Goal: Task Accomplishment & Management: Complete application form

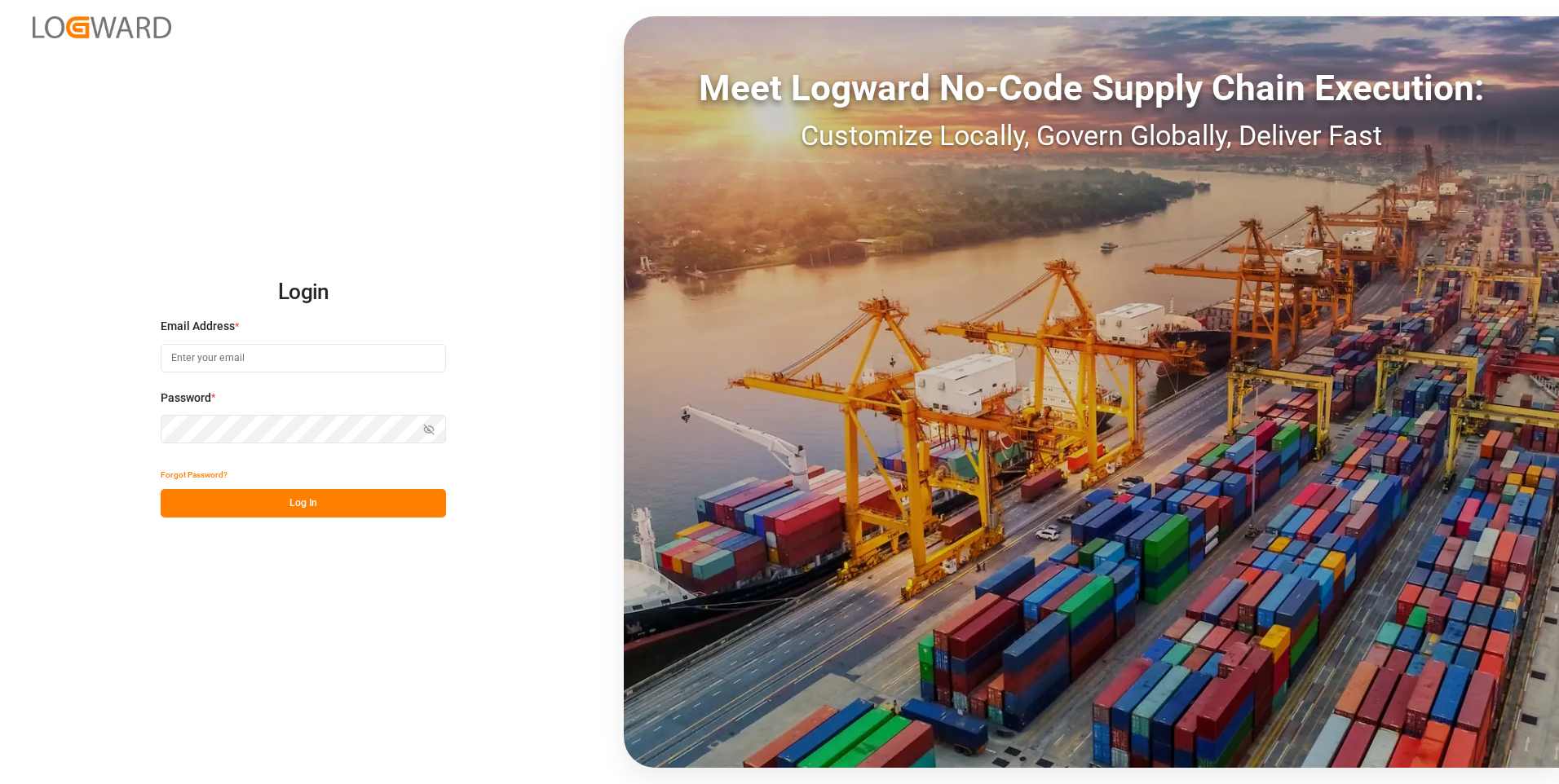
type input "[PERSON_NAME][EMAIL_ADDRESS][PERSON_NAME][DOMAIN_NAME]"
click at [429, 430] on div "Show password" at bounding box center [304, 430] width 285 height 29
click at [428, 430] on icon "button" at bounding box center [429, 430] width 3 height 3
click at [249, 511] on button "Log In" at bounding box center [304, 504] width 285 height 29
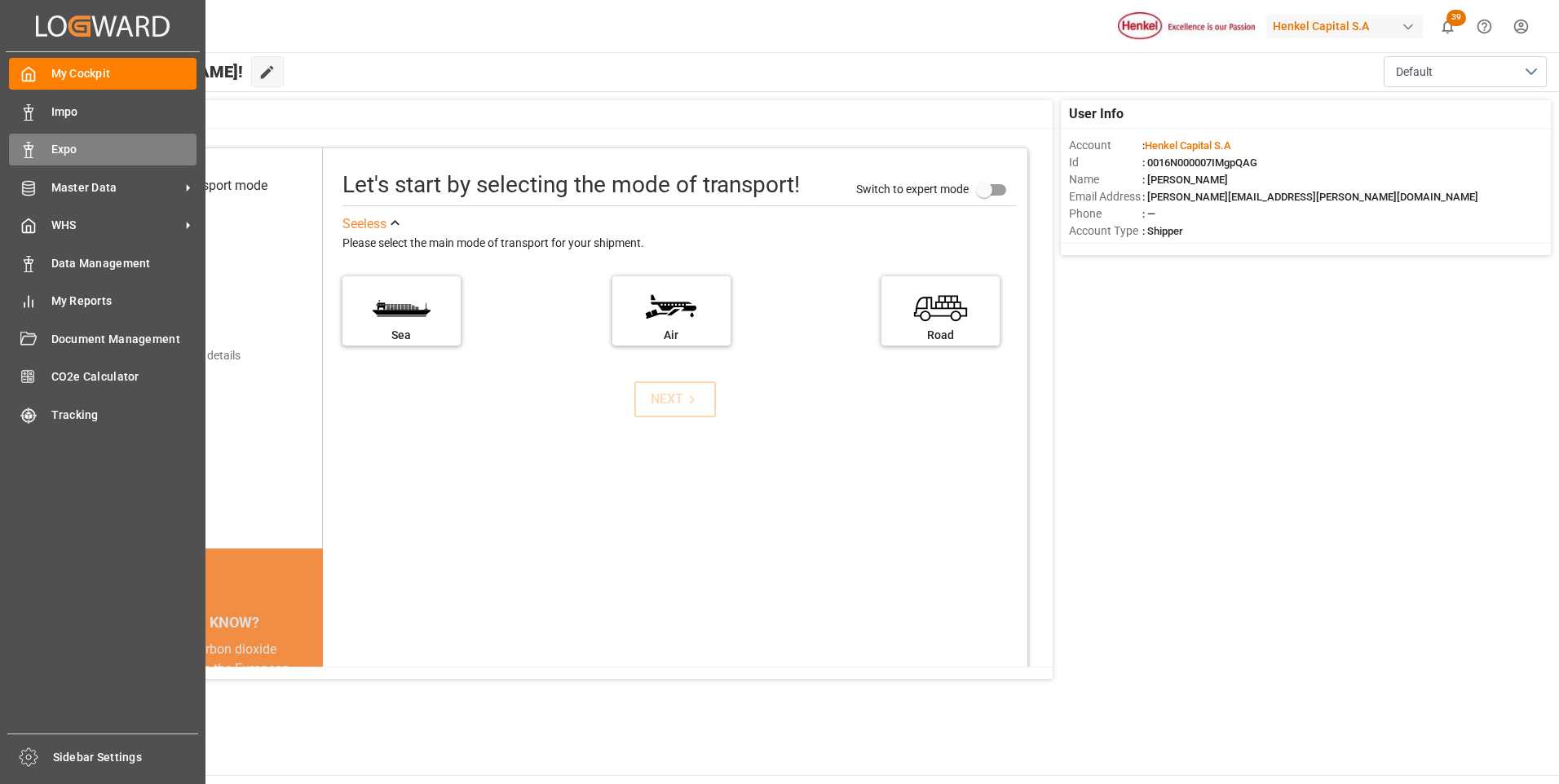
click at [40, 151] on div "Expo Expo" at bounding box center [102, 149] width 188 height 32
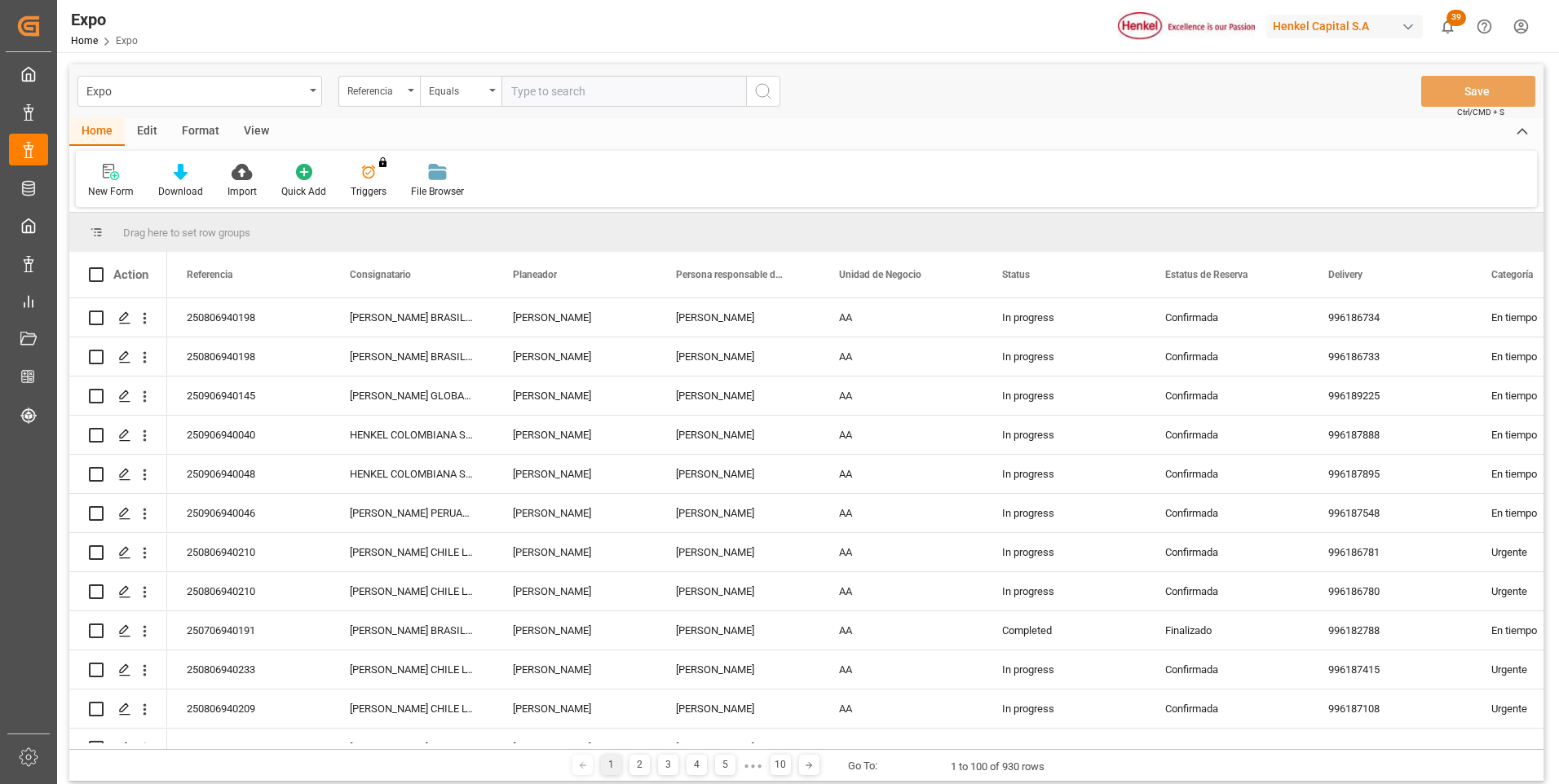
click at [529, 96] on input "text" at bounding box center [624, 91] width 245 height 31
paste input "250906940048"
type input "250906940048"
click at [755, 92] on icon "search button" at bounding box center [763, 91] width 19 height 19
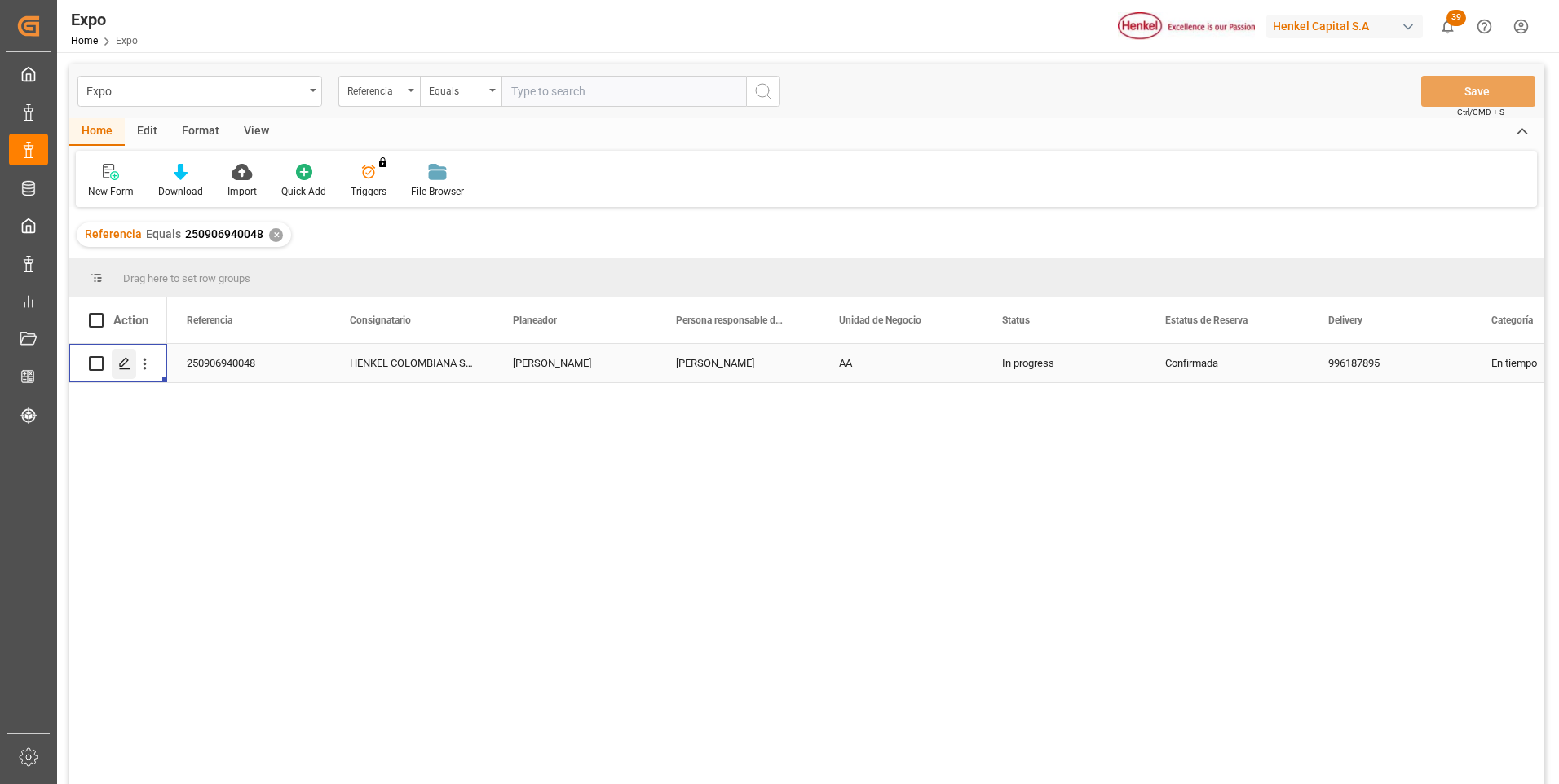
click at [125, 364] on polygon "Press SPACE to select this row." at bounding box center [123, 362] width 8 height 8
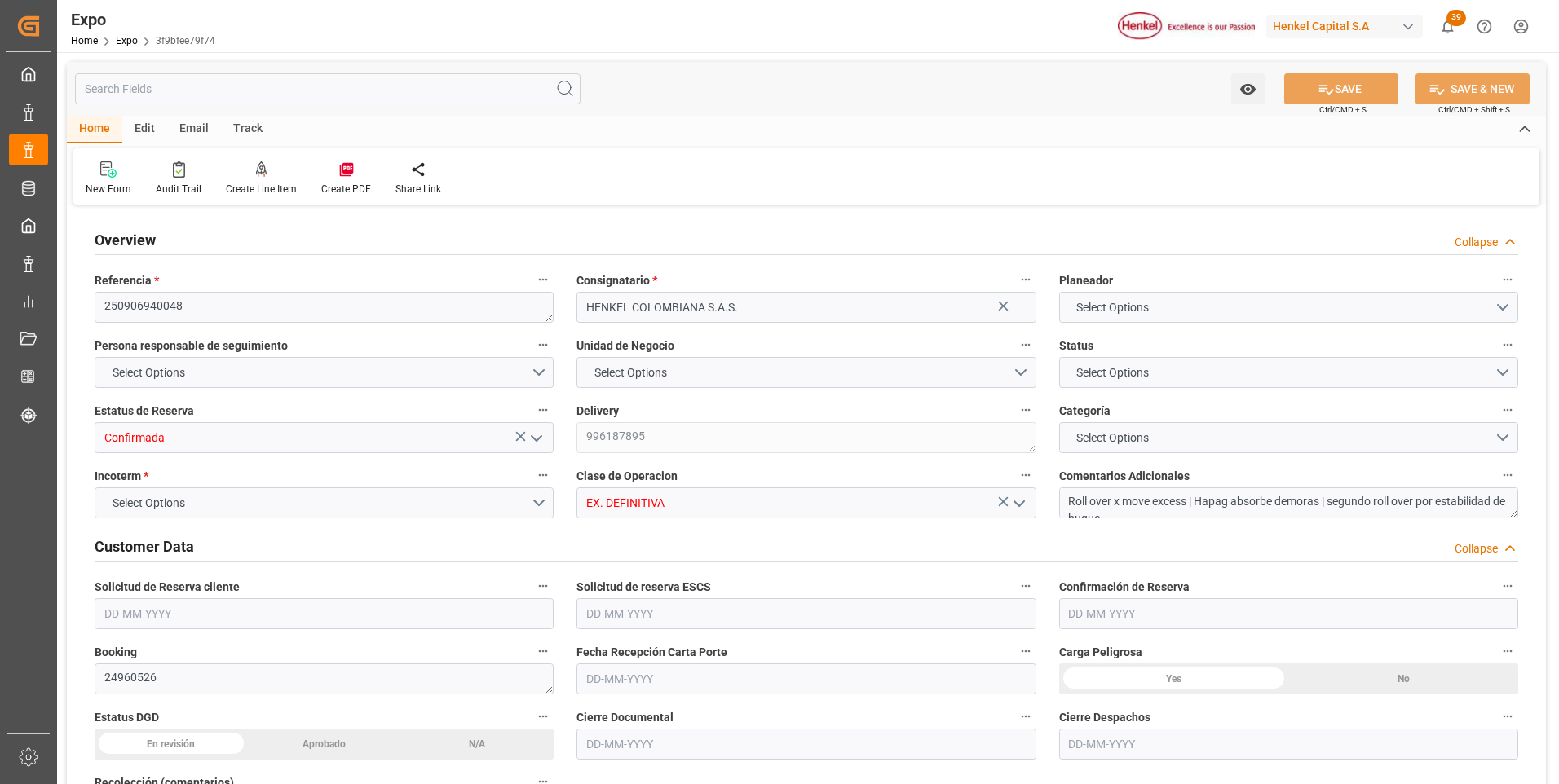
type textarea "250906940048"
type input "HENKEL COLOMBIANA S.A.S."
type input "Confirmada"
type textarea "996187895"
type input "EX. DEFINITIVA"
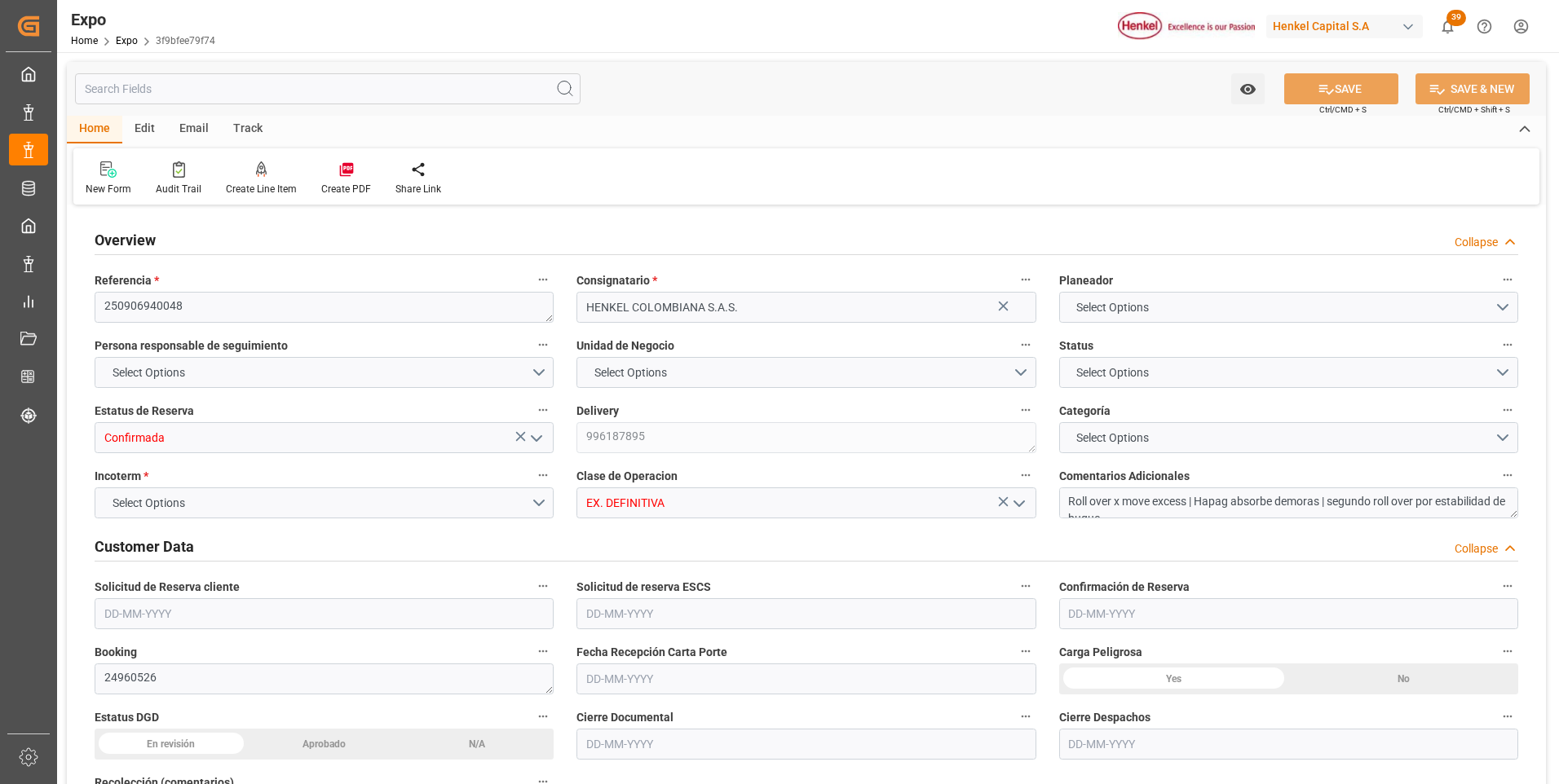
type textarea "Roll over x move excess | Hapag absorbe demoras | segundo roll over por estabil…"
type textarea "24960526"
type textarea "INT3721561"
type textarea "HLXU5348686"
type input "[PERSON_NAME]"
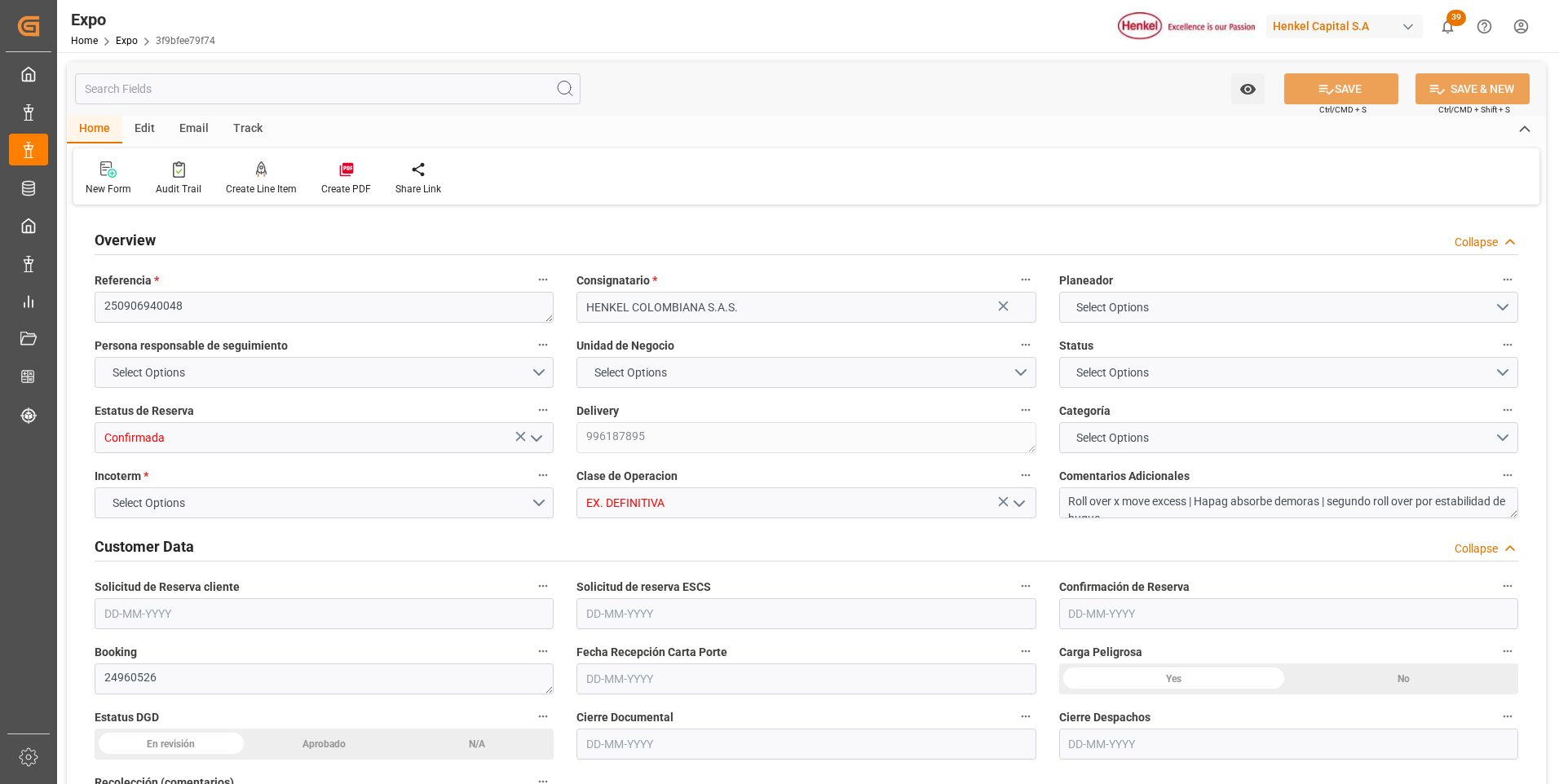
type textarea "LT perdió su primera cita por saturación y mal clima en terminal"
type textarea "25 16 3108 5003679"
type input "ONE ORINOCO"
type input "MSC [PERSON_NAME]"
type input "OSAKA EXPRESS"
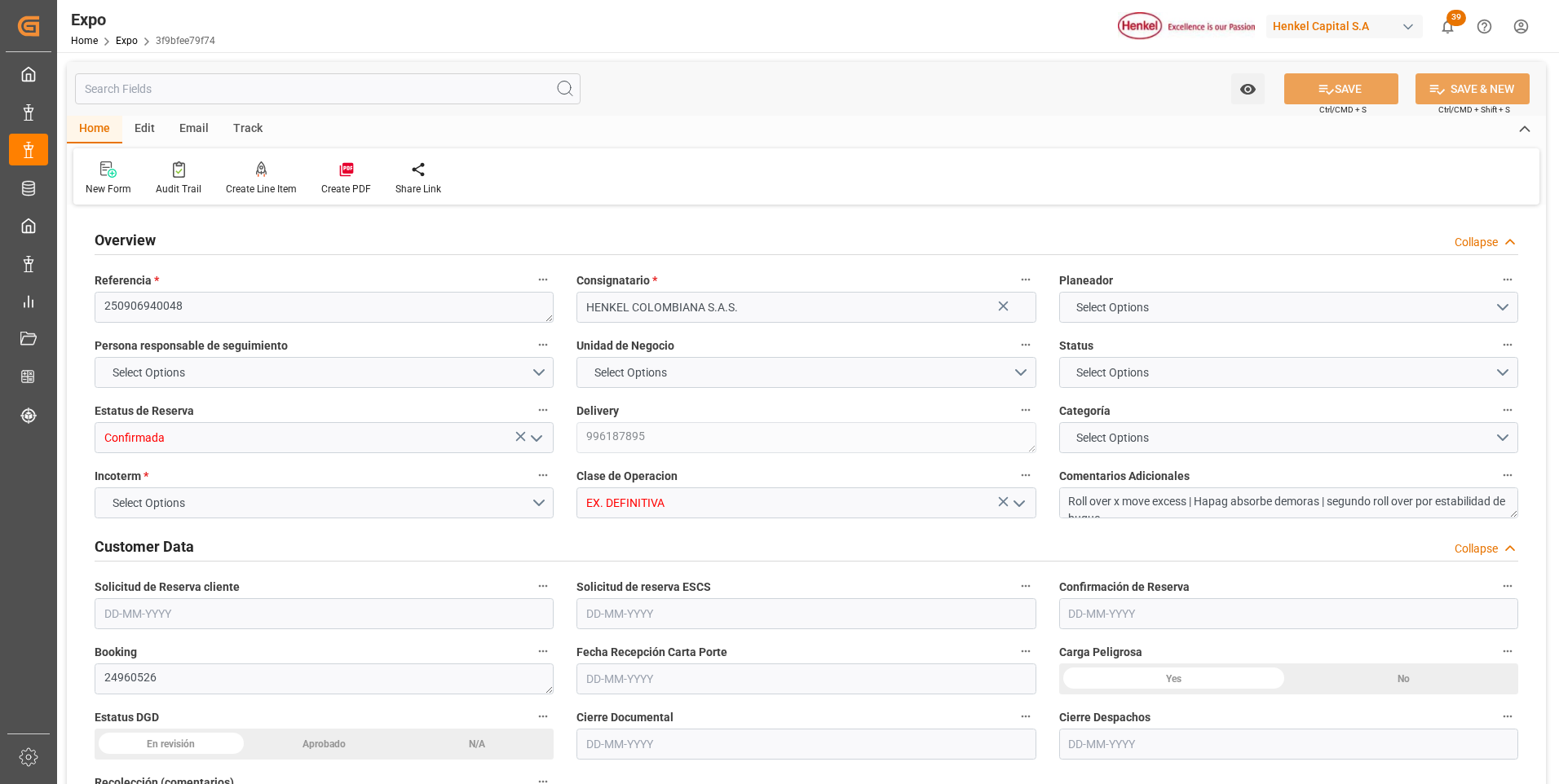
type textarea "2530E"
type textarea "FA529A"
type textarea "2531E"
type input "Hapag [PERSON_NAME]"
type input "HLCU"
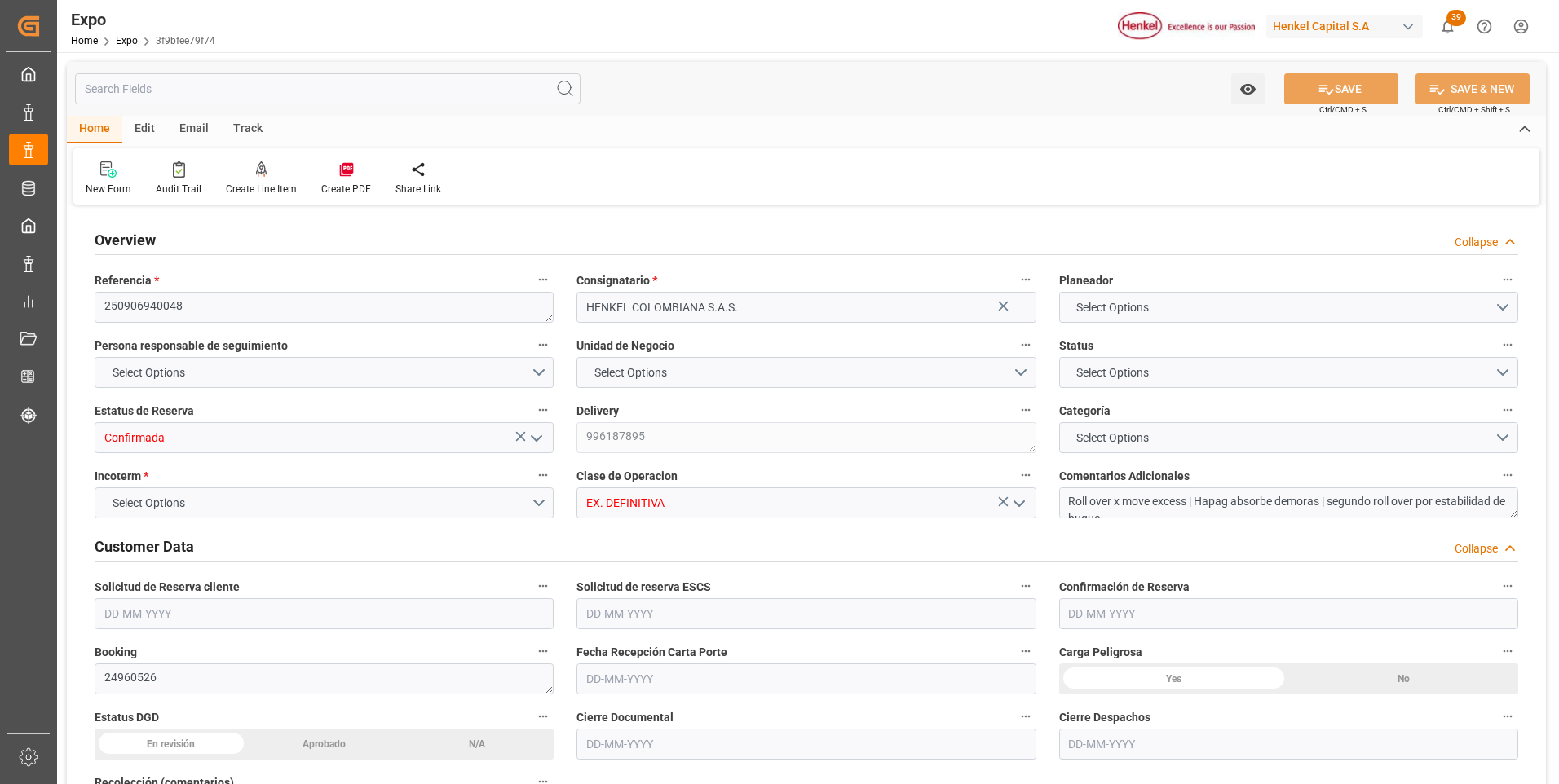
type input "Manzanillo"
type input "[PERSON_NAME]"
type input "Retrasos Naviera"
type textarea "TEMA INTERNO DE NAVIERA, HAPAG ABSORBE DEMORAS"
type input "TRIP MEXICANA SA DE CV"
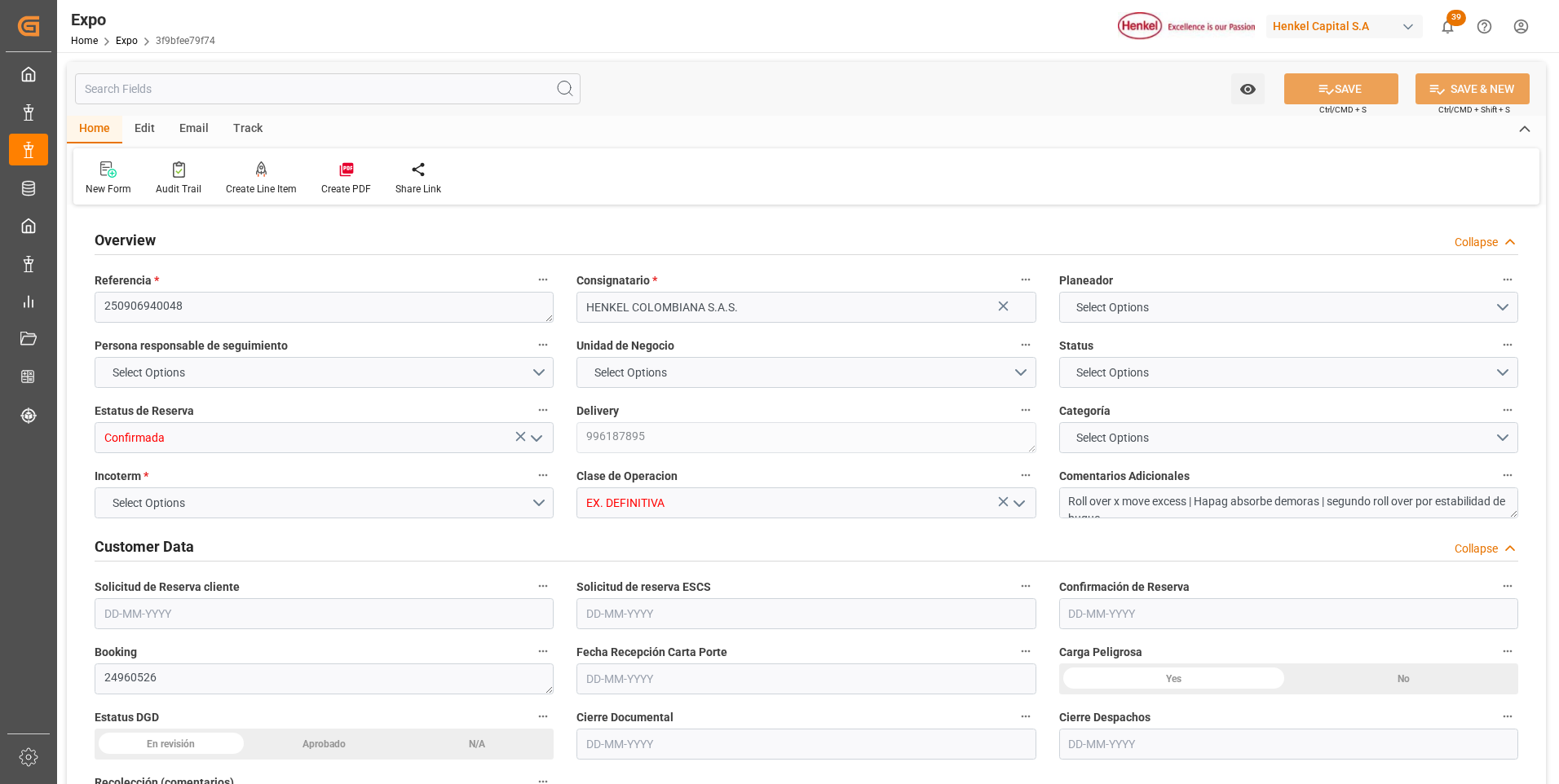
type textarea "DIEGO [PERSON_NAME] [PERSON_NAME]"
type textarea "91AF3N"
type textarea "937"
type textarea "Logward System"
type input "MANZANILLO"
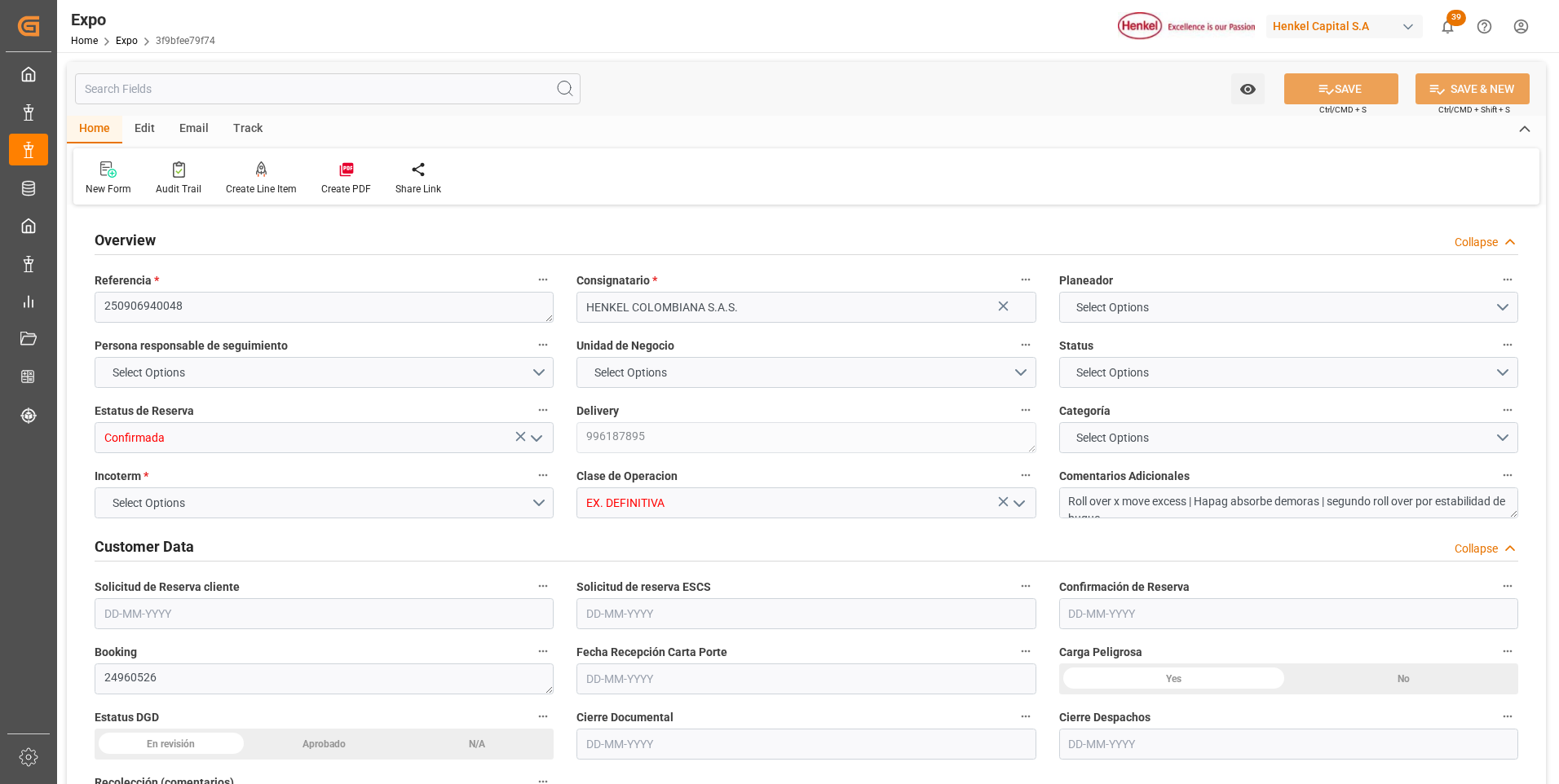
type input "MX"
type input "TRUCK"
type input "VESSEL"
type input "ONE ORINOCO"
type input "TRUCK"
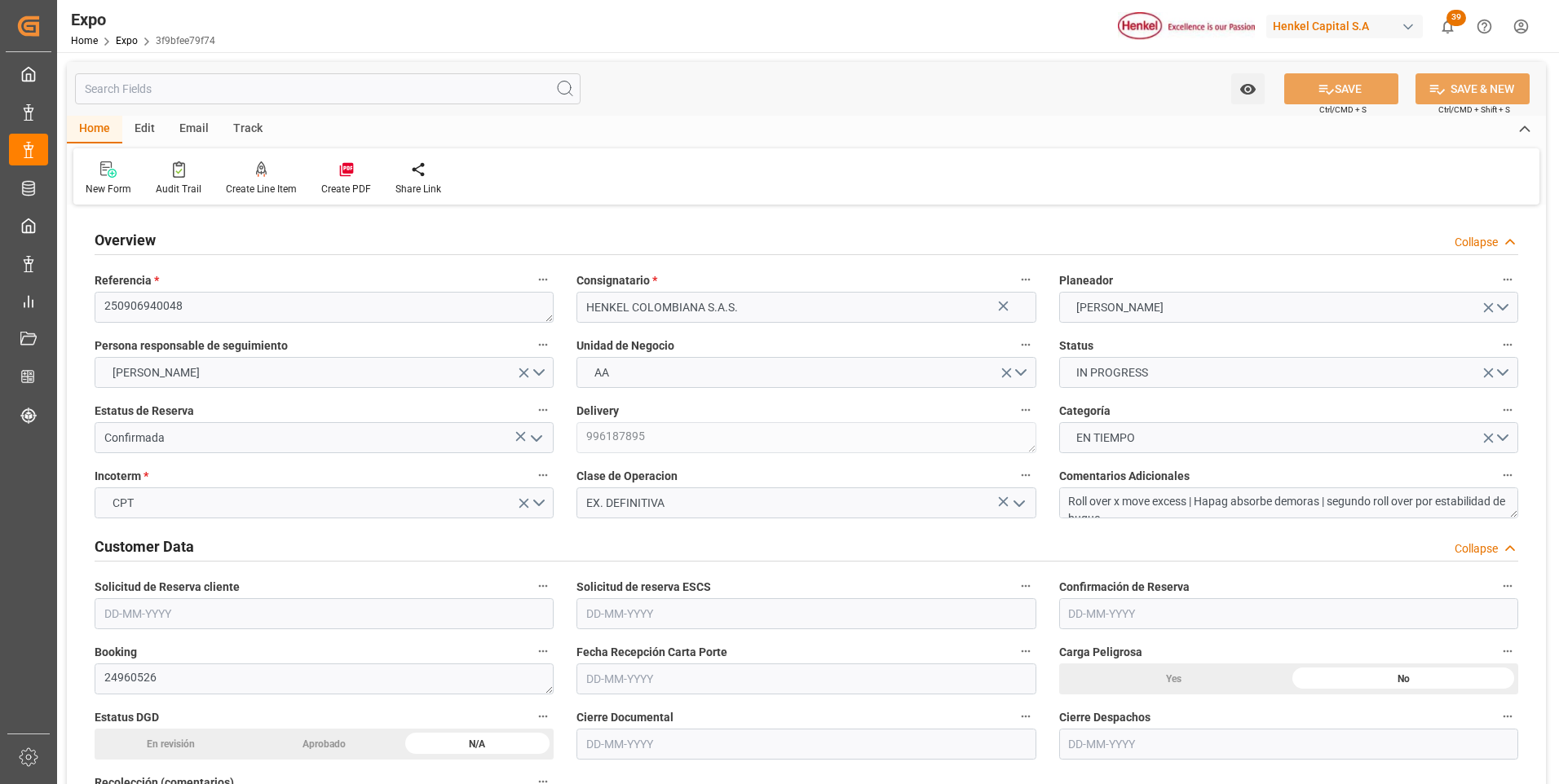
type input "15922"
type input "16760.227"
type input "28"
type input "9937311"
type input "9946855"
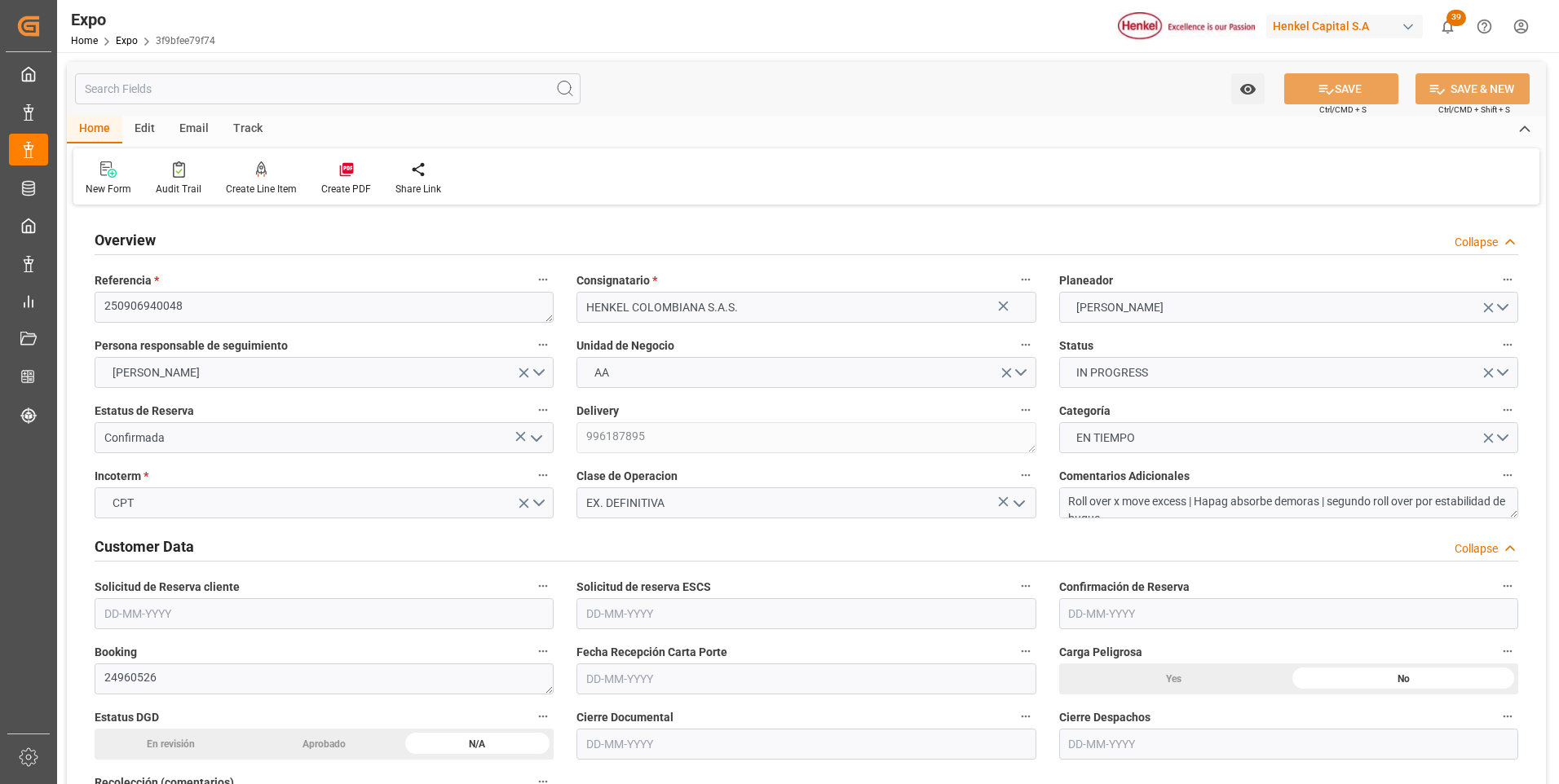
type input "9320697"
type input "MXZLO"
type input "COBUN"
type input "9937311"
type input "[DATE]"
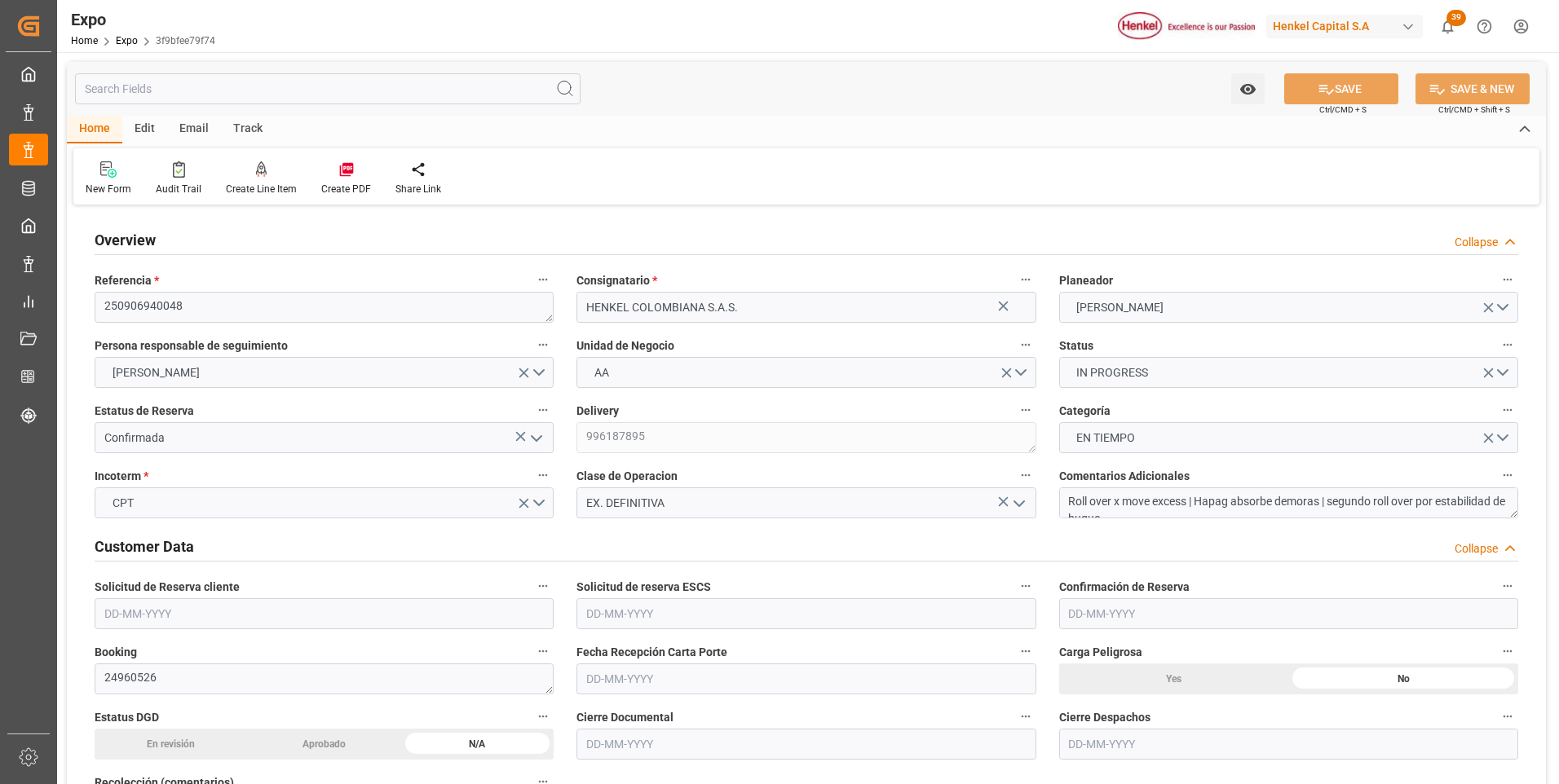
type input "[DATE]"
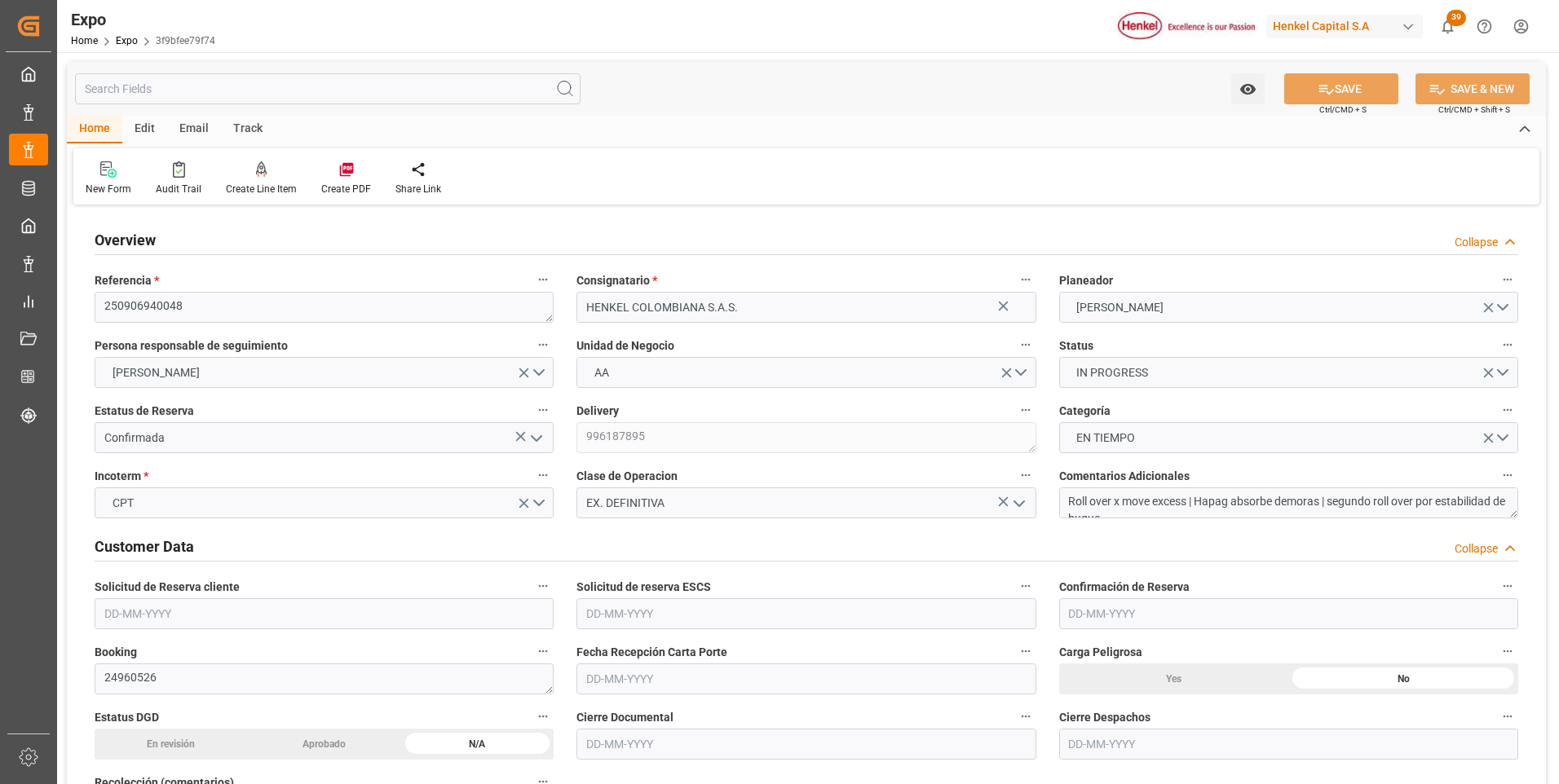
type input "[DATE]"
type input "[DATE] 00:00"
type input "[DATE]"
type input "[DATE] 22:18"
type input "[DATE]"
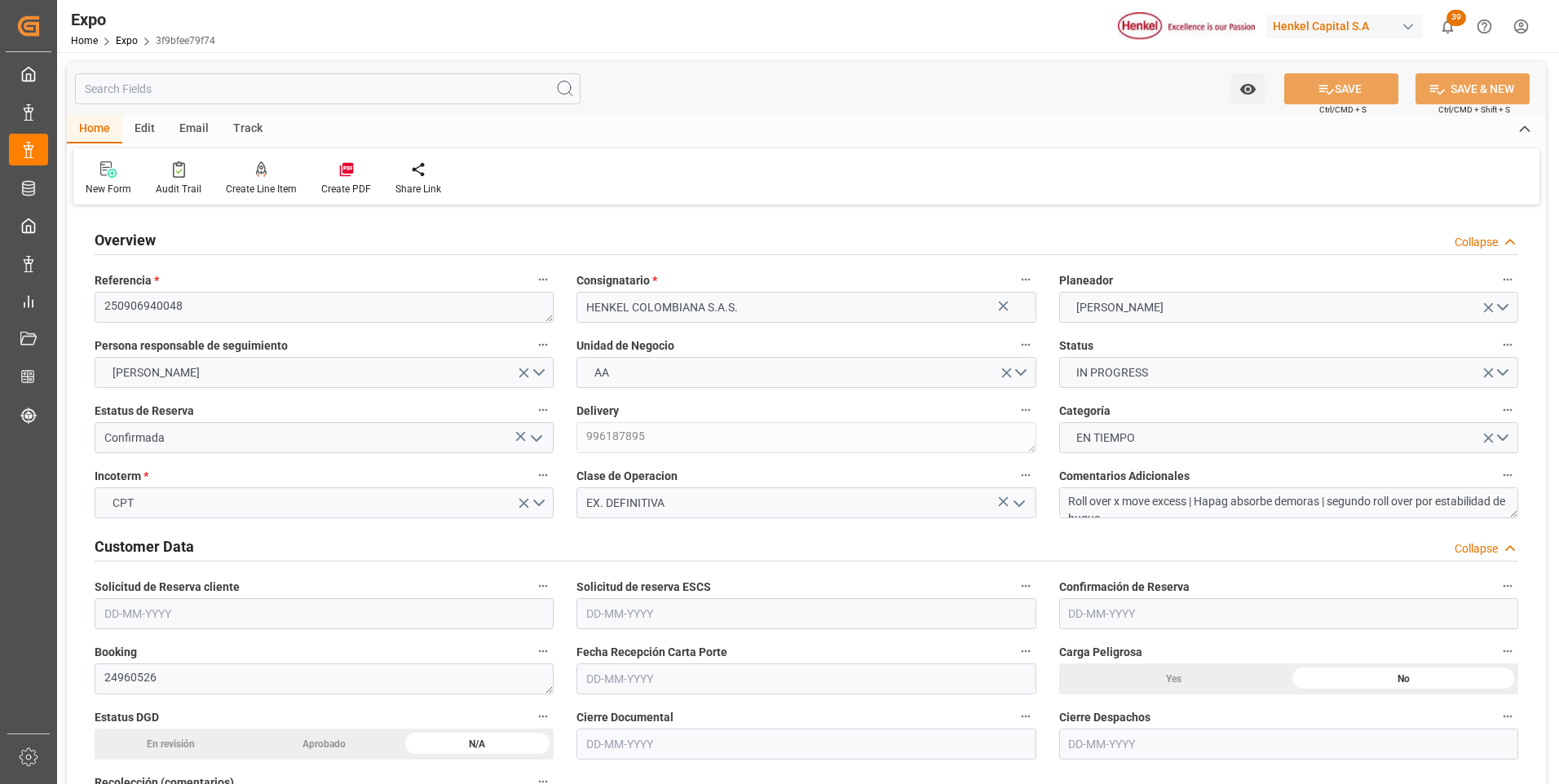
type input "[DATE]"
type input "[DATE] 03:00"
type input "[DATE] 00:00"
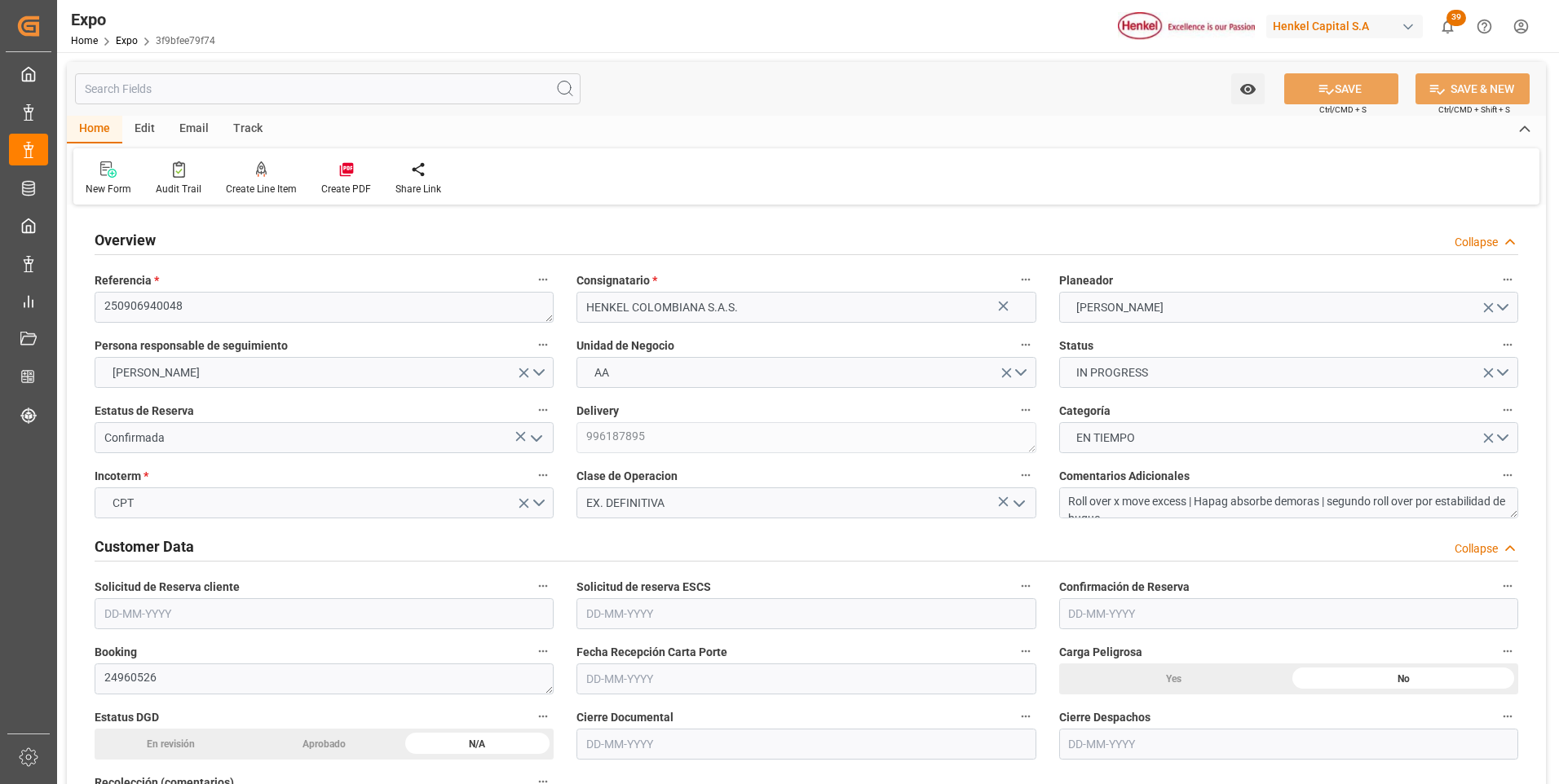
type input "[DATE] 19:00"
type input "[DATE] 15:00"
type input "[DATE] 00:00"
type input "[DATE] 19:52"
type input "[DATE] 11:44"
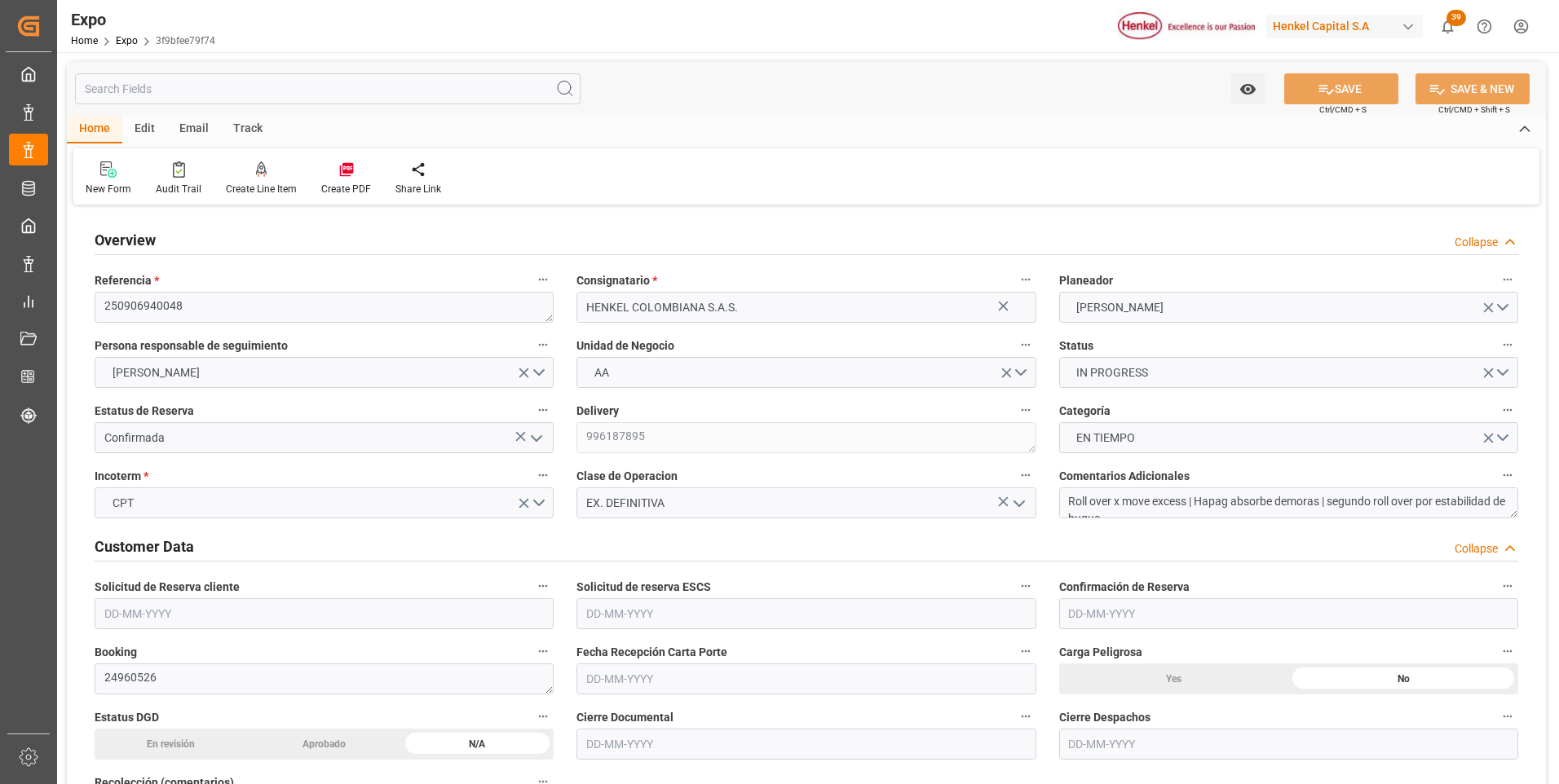
type input "[DATE] 15:00"
type input "[DATE] 09:51"
type input "[DATE] 06:00"
type input "[DATE] 19:31"
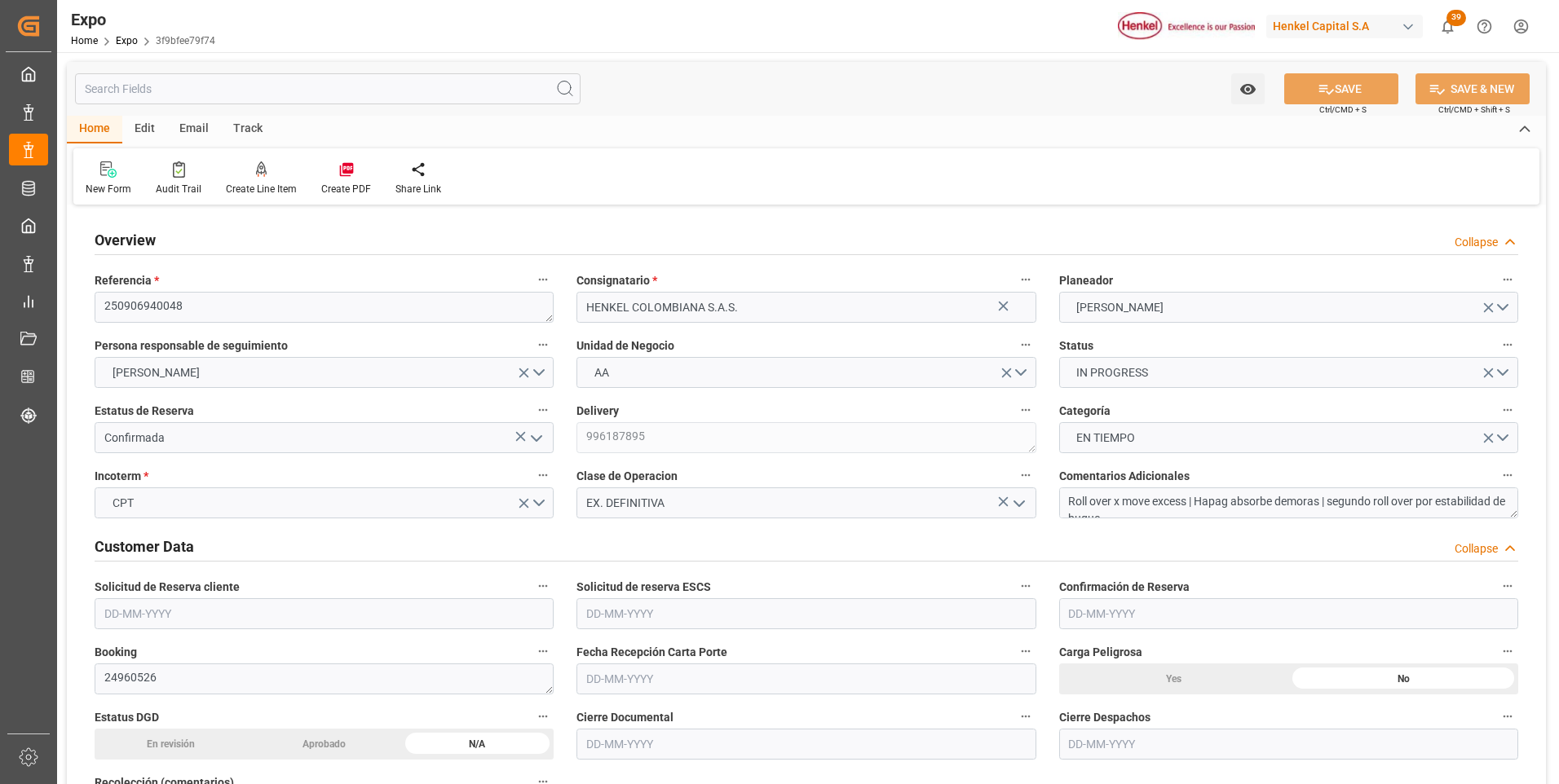
type input "[DATE] 15:00"
type input "[DATE] 01:27"
click at [1149, 513] on textarea "Roll over x move excess | Hapag absorbe demoras | segundo roll over por estabil…" at bounding box center [1289, 503] width 460 height 31
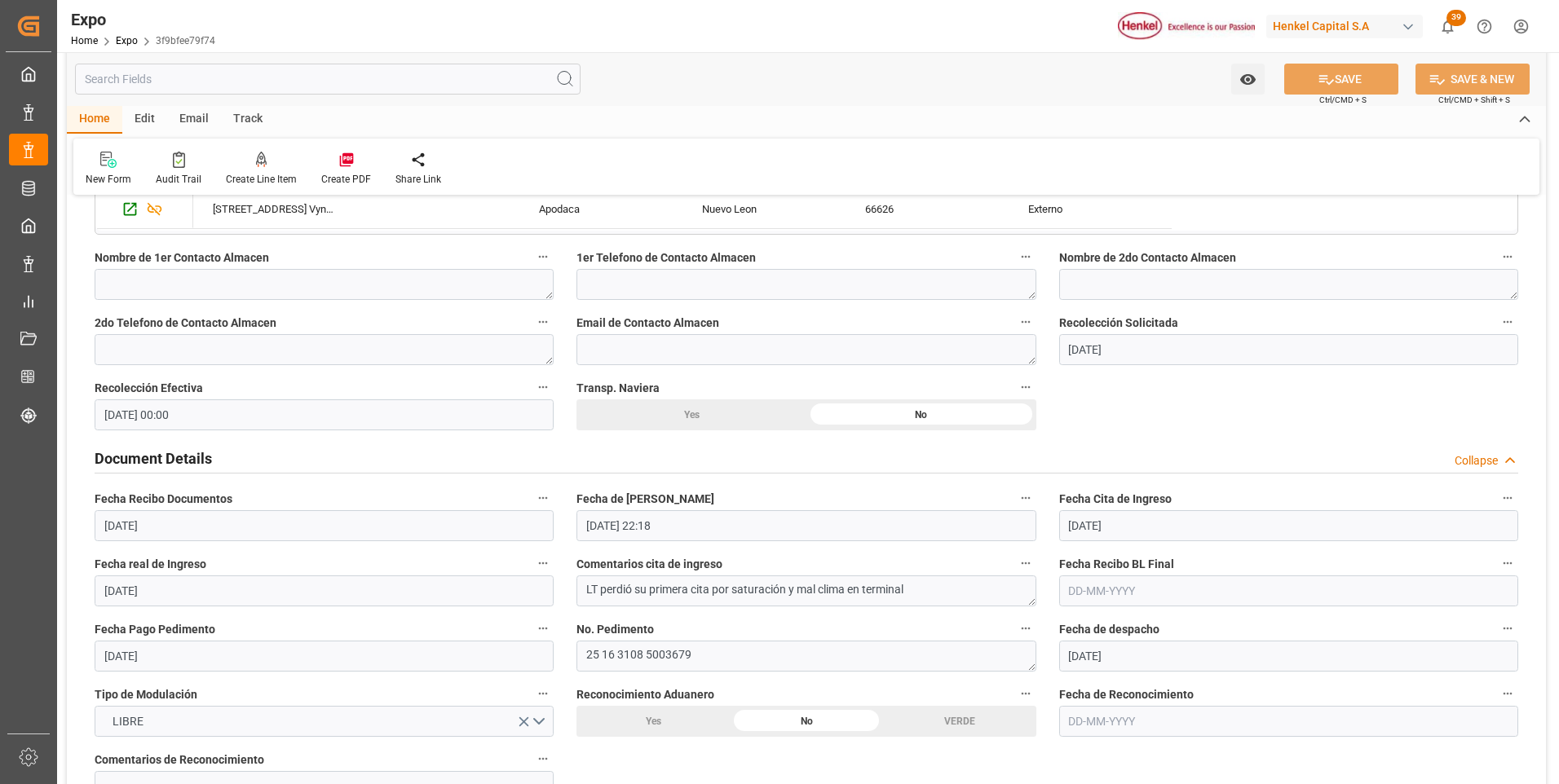
scroll to position [1549, 0]
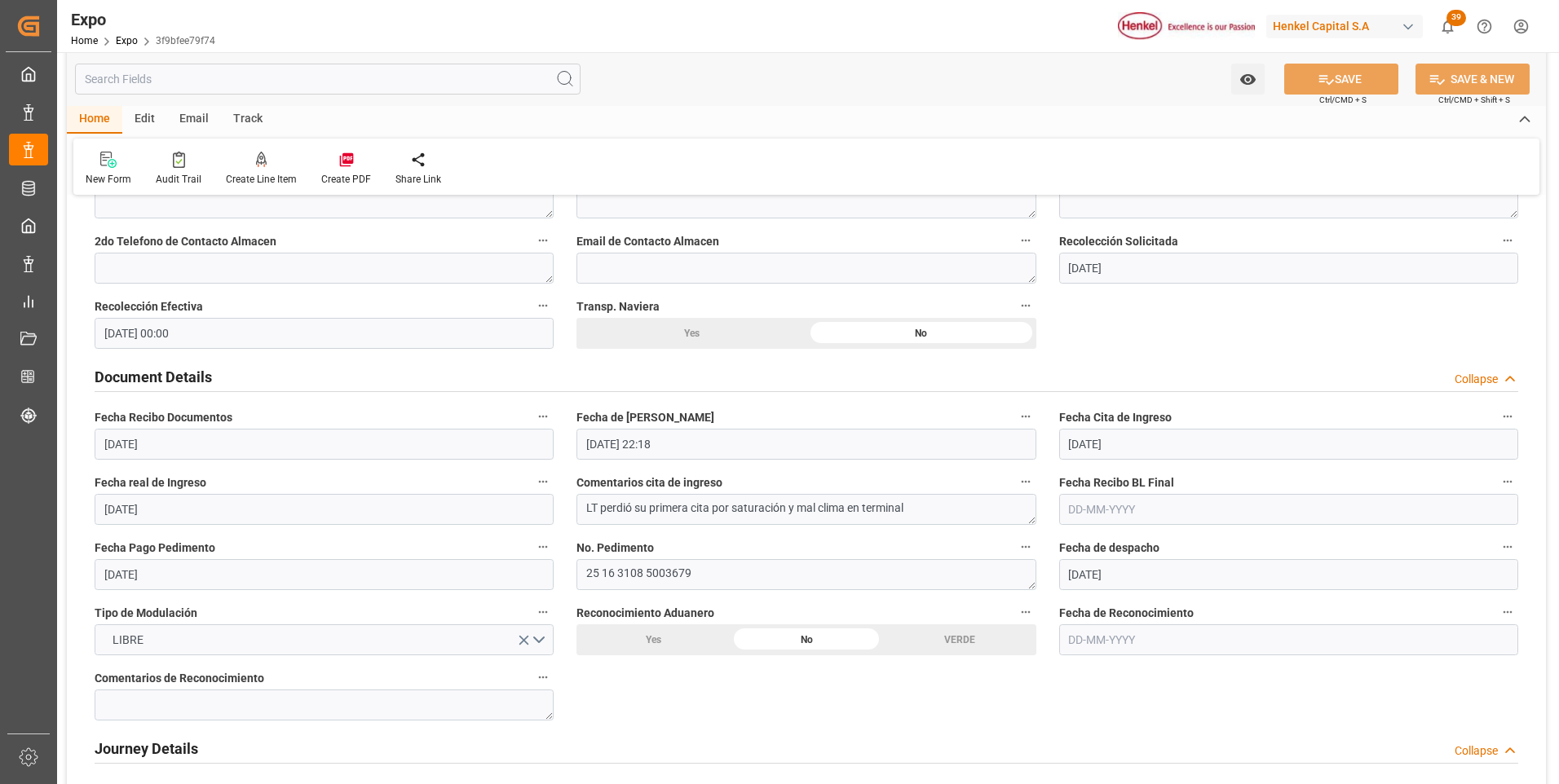
click at [1074, 518] on input "text" at bounding box center [1289, 510] width 460 height 31
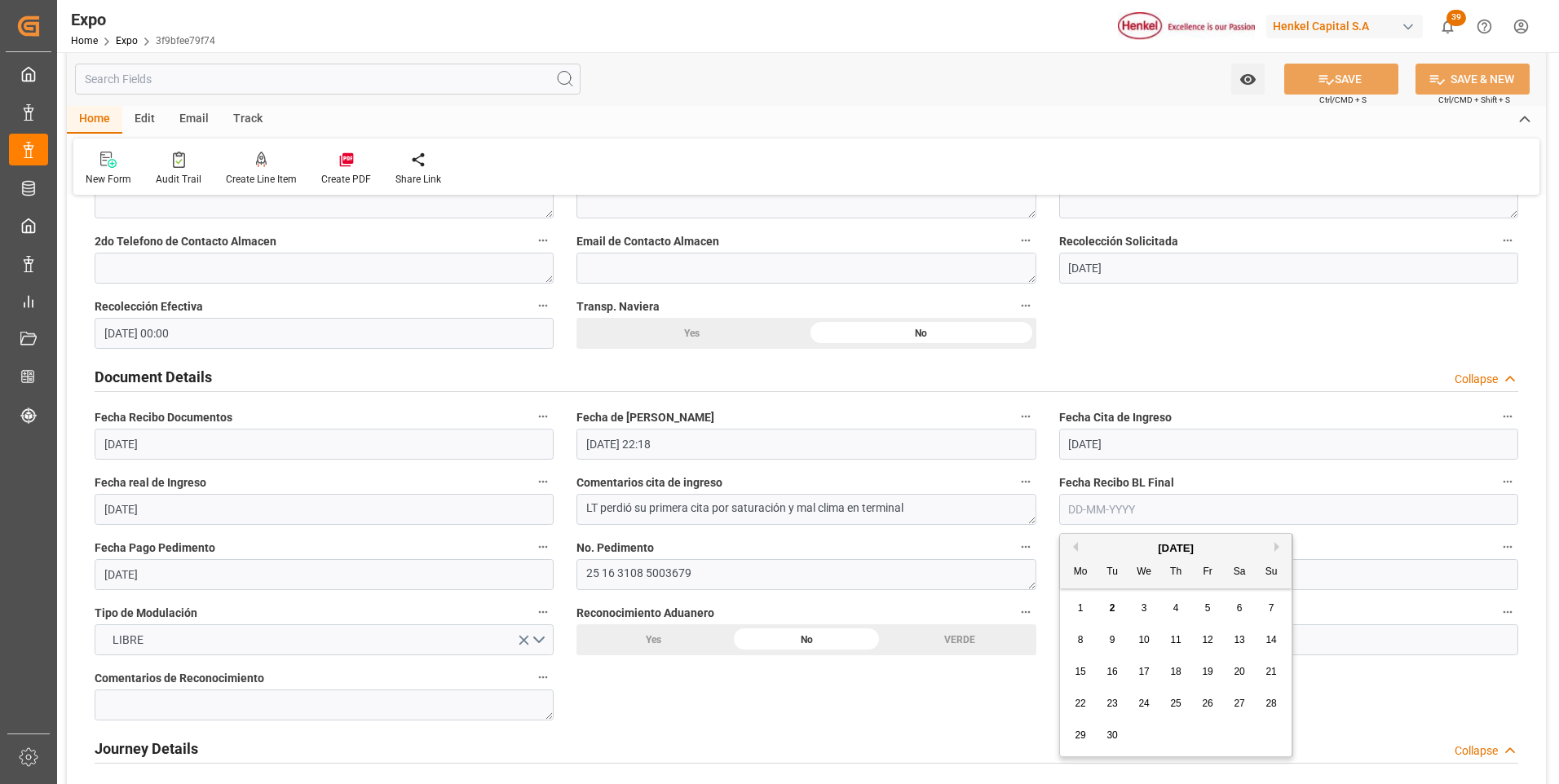
click at [1113, 608] on span "2" at bounding box center [1113, 609] width 6 height 12
type input "[DATE]"
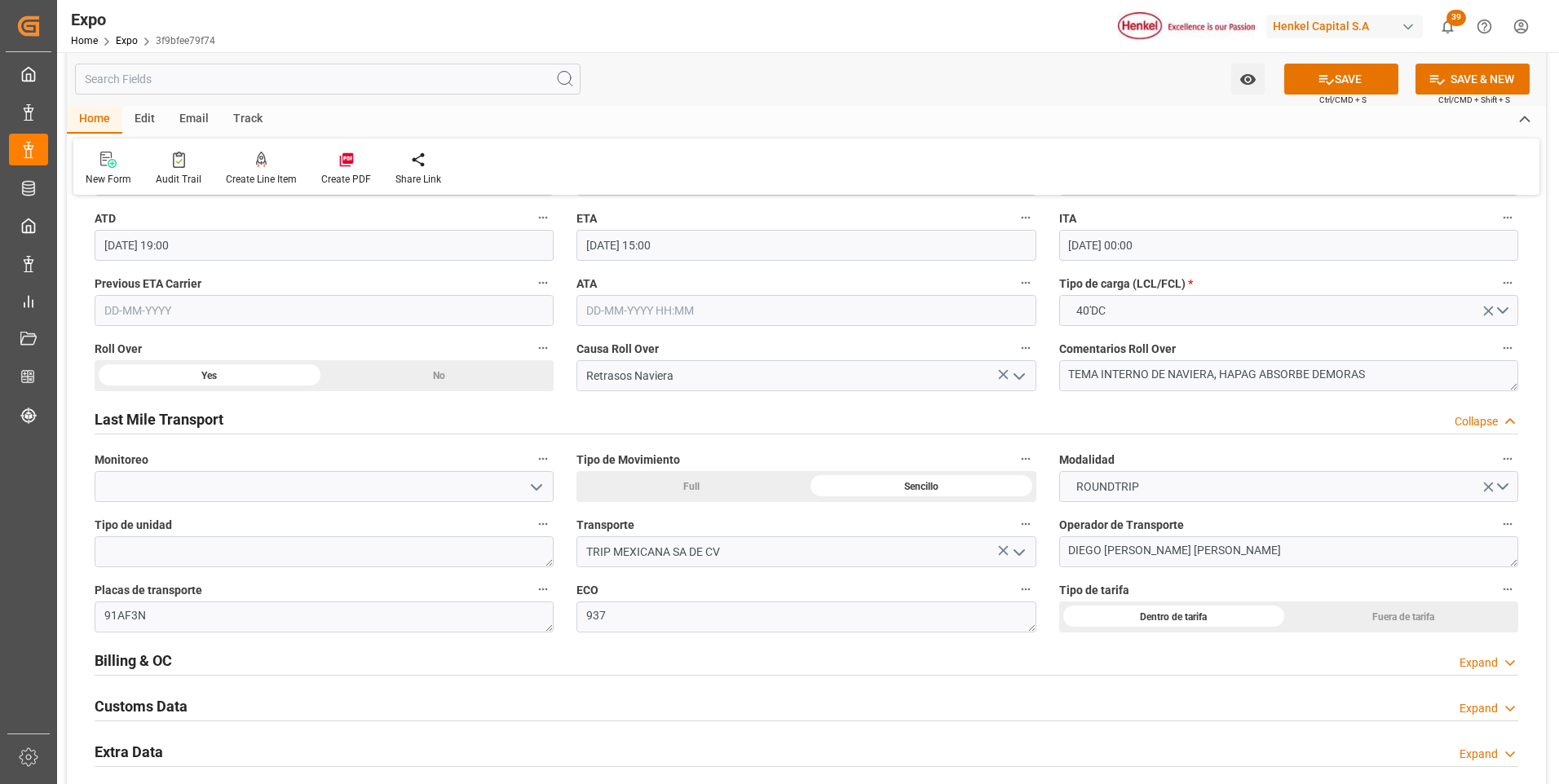
scroll to position [2609, 0]
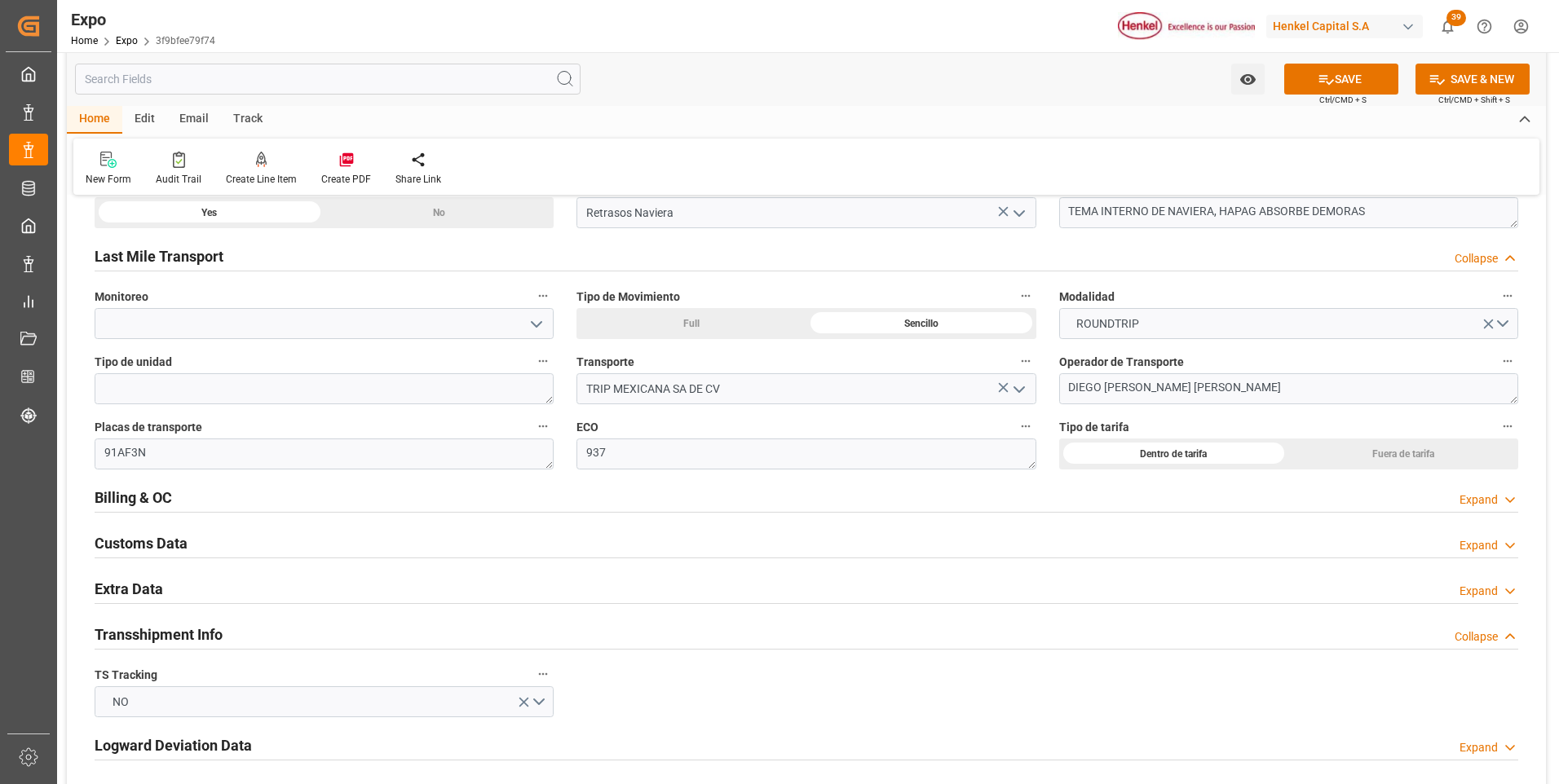
click at [1490, 502] on div "Expand" at bounding box center [1479, 500] width 39 height 17
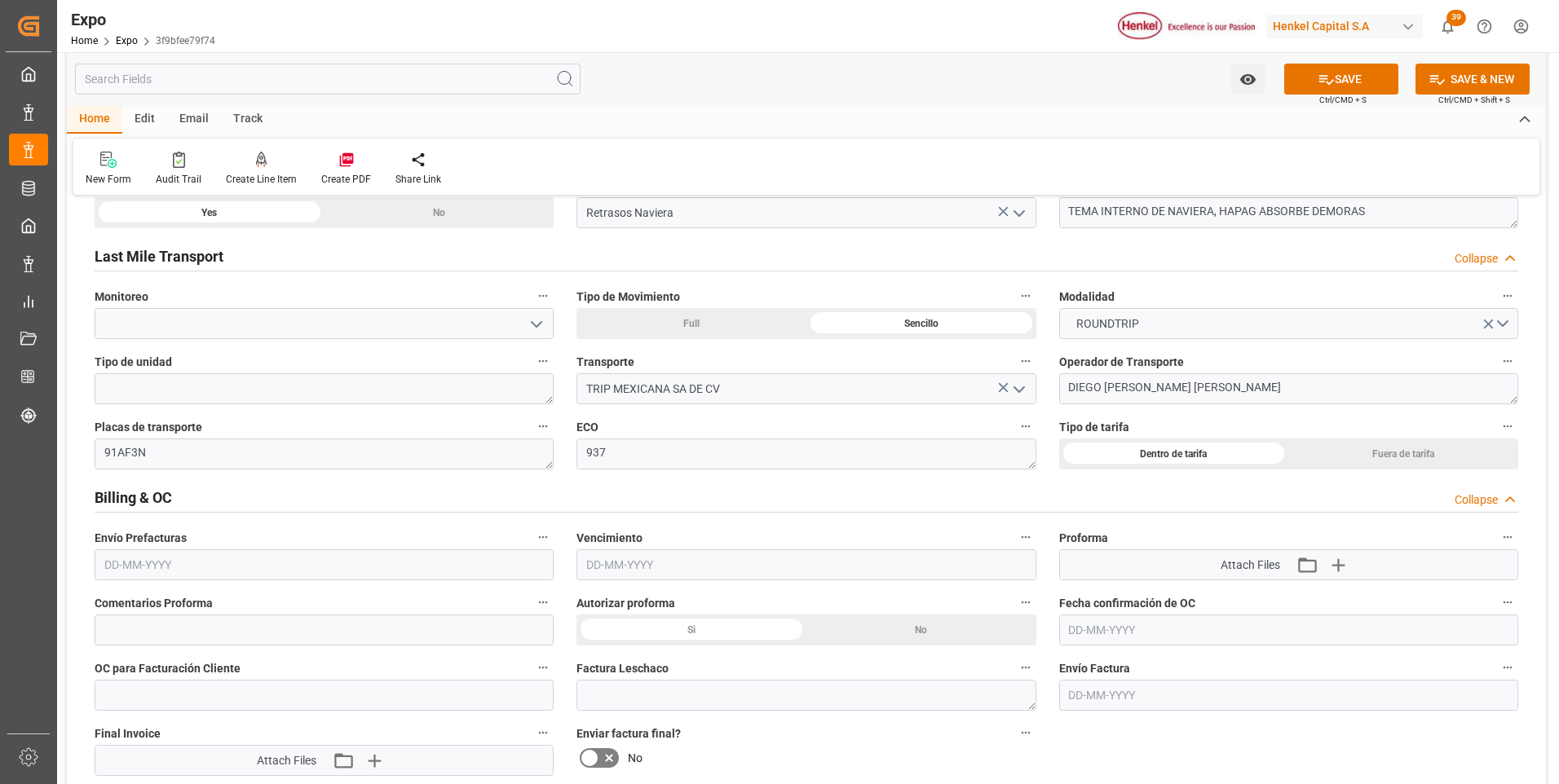
scroll to position [2772, 0]
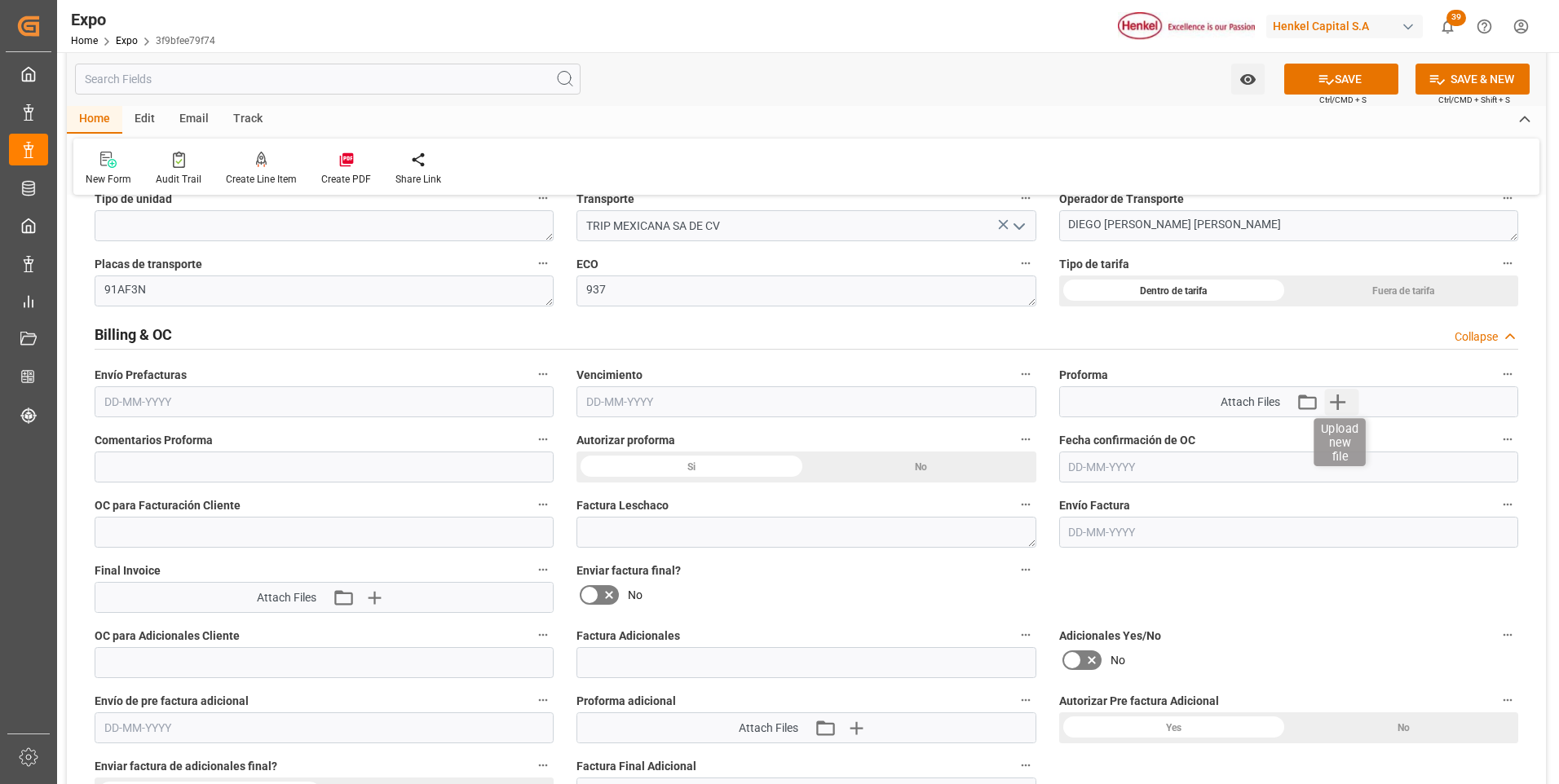
click at [1336, 395] on icon "button" at bounding box center [1338, 402] width 26 height 26
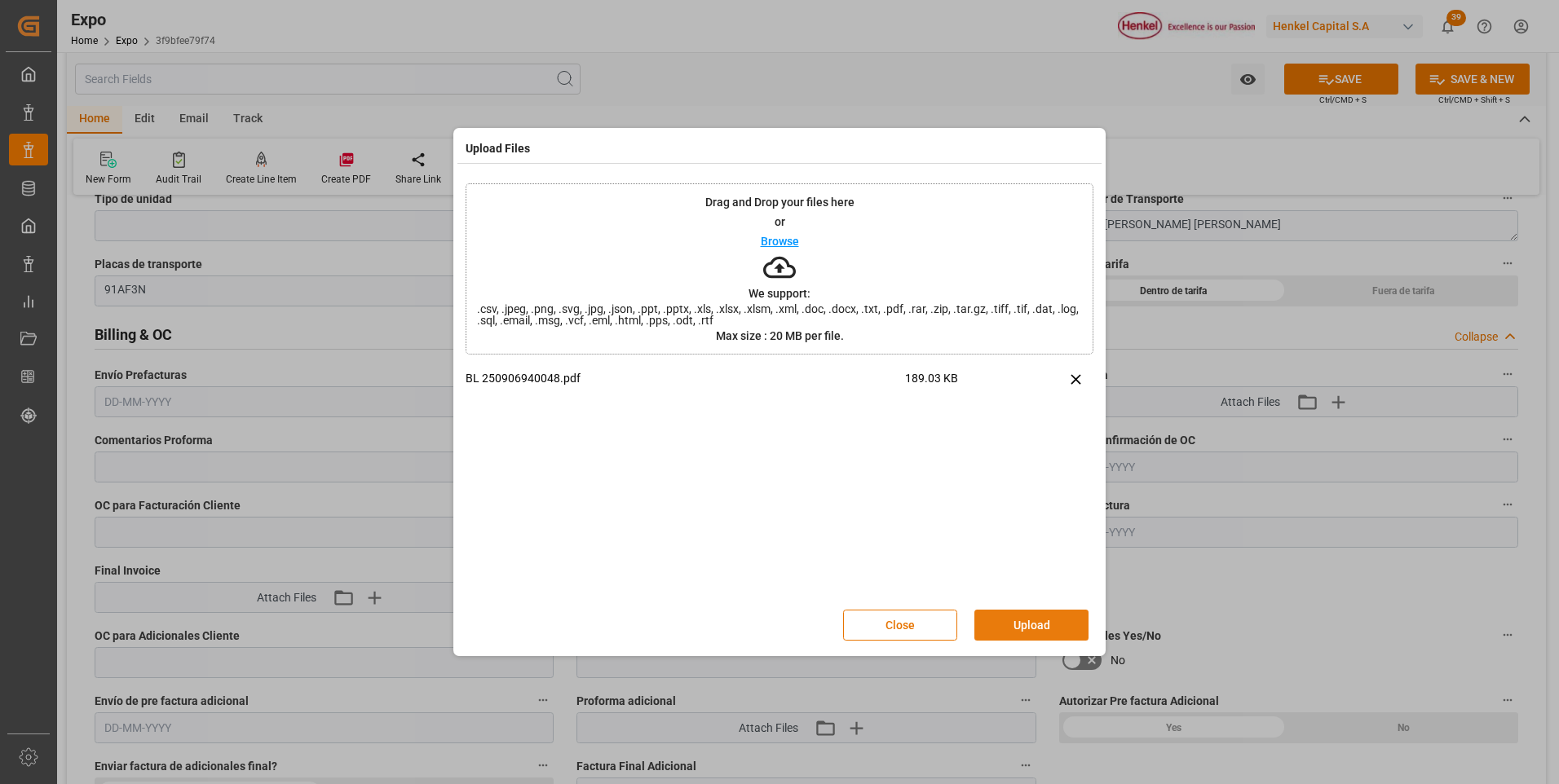
click at [1001, 624] on button "Upload" at bounding box center [1032, 625] width 115 height 31
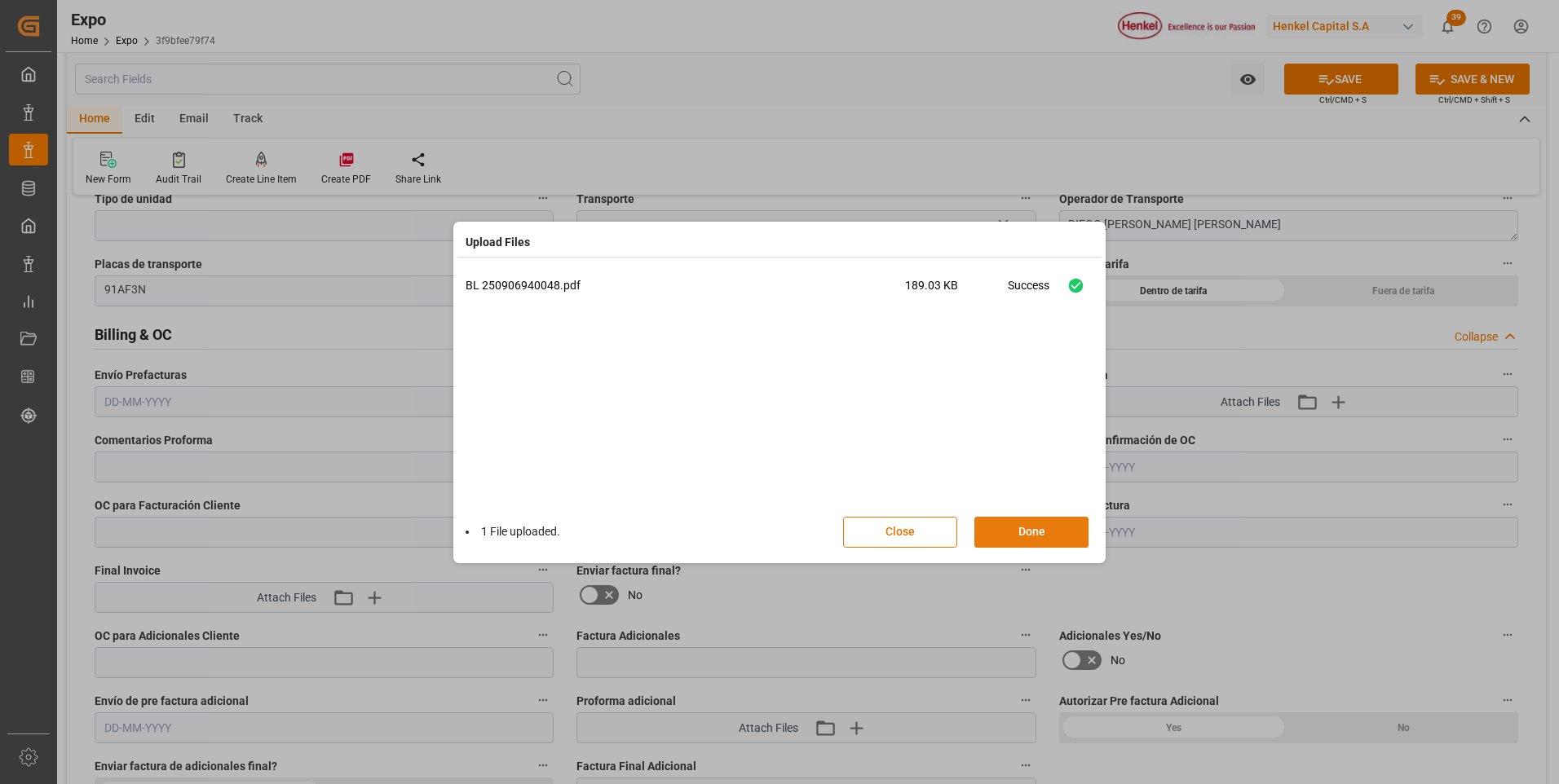
click at [1024, 539] on button "Done" at bounding box center [1032, 533] width 115 height 31
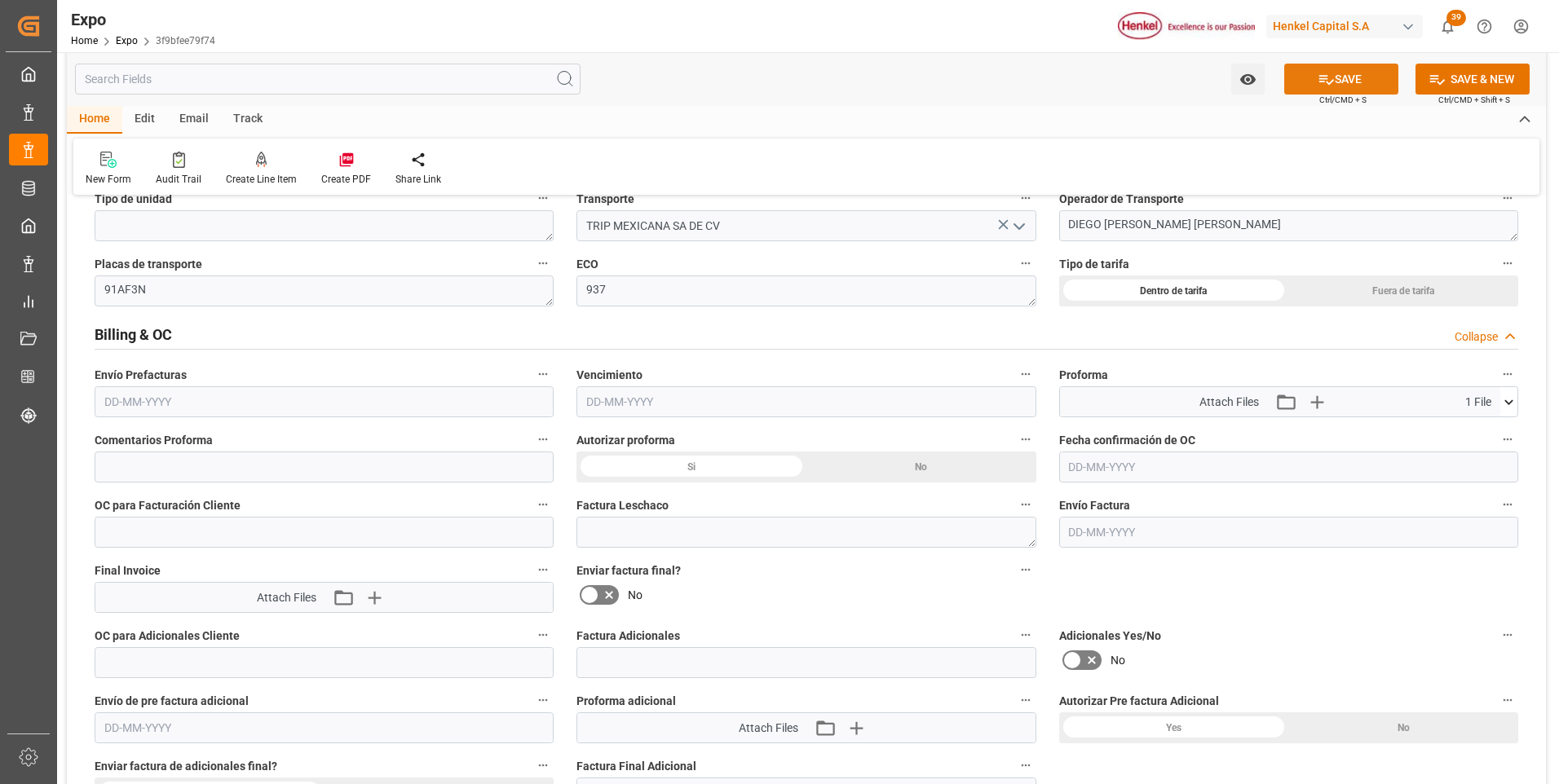
click at [1372, 88] on button "SAVE" at bounding box center [1341, 79] width 115 height 31
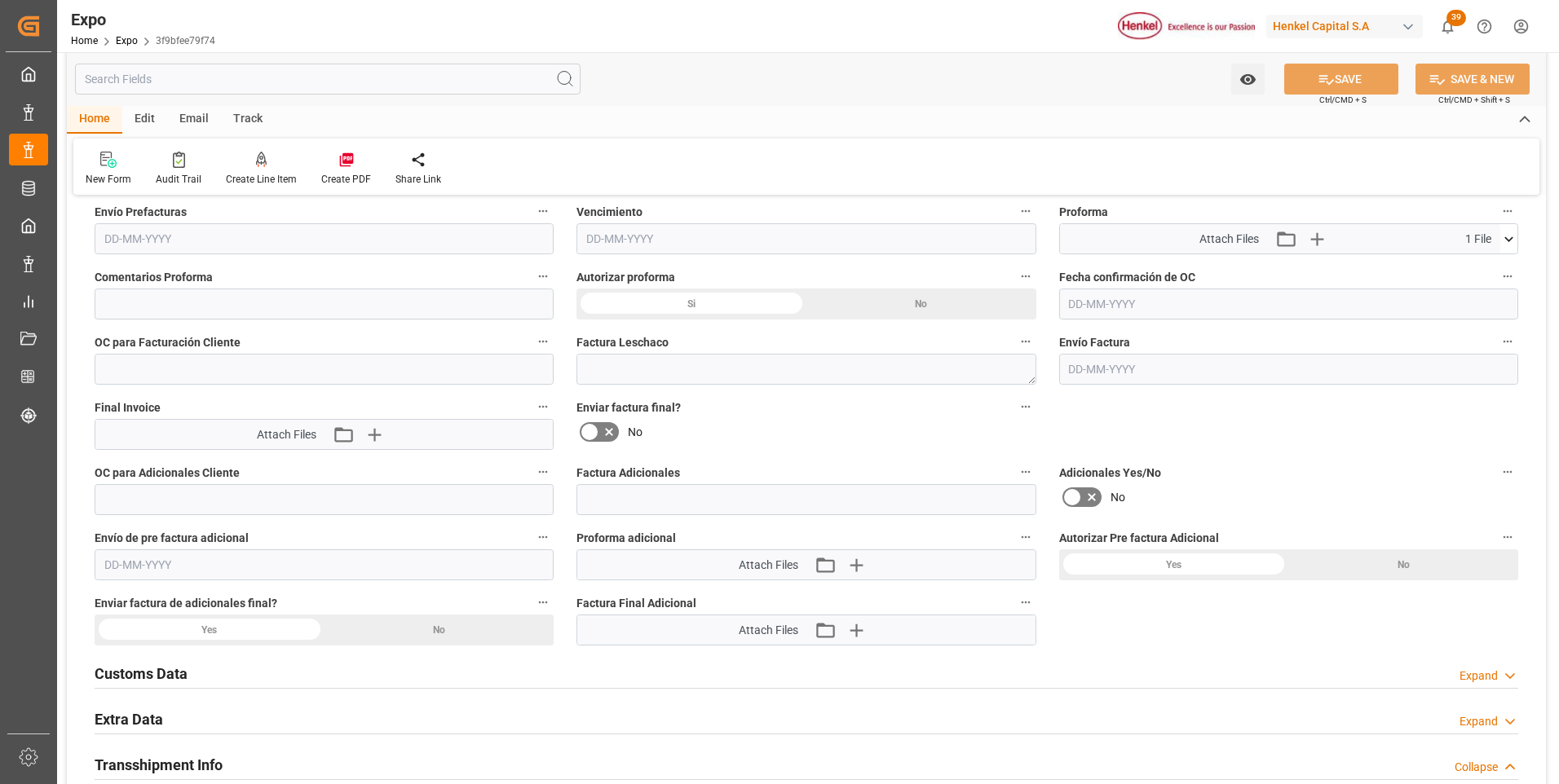
scroll to position [3017, 0]
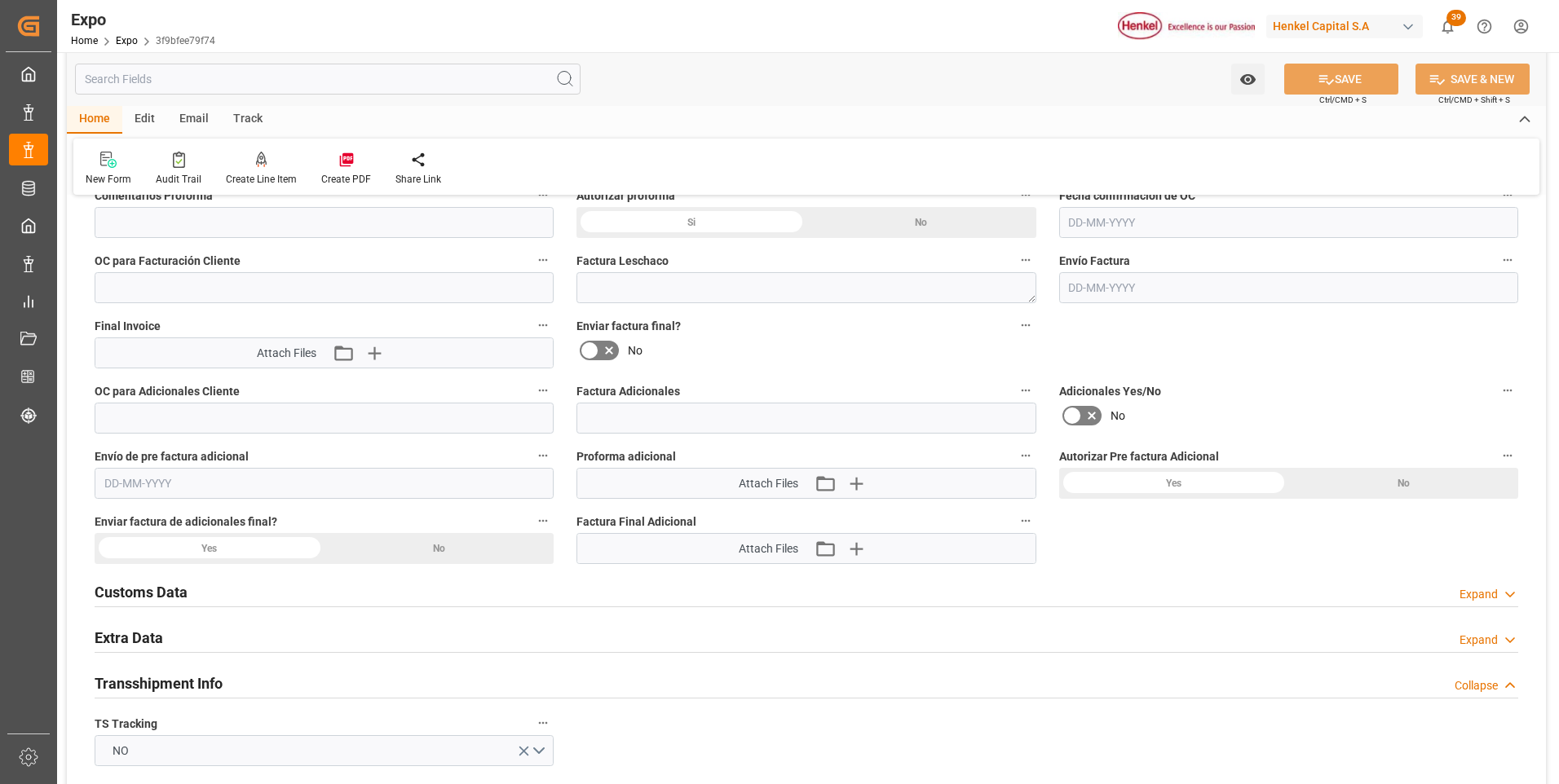
click at [1476, 645] on div "Expand" at bounding box center [1479, 640] width 39 height 17
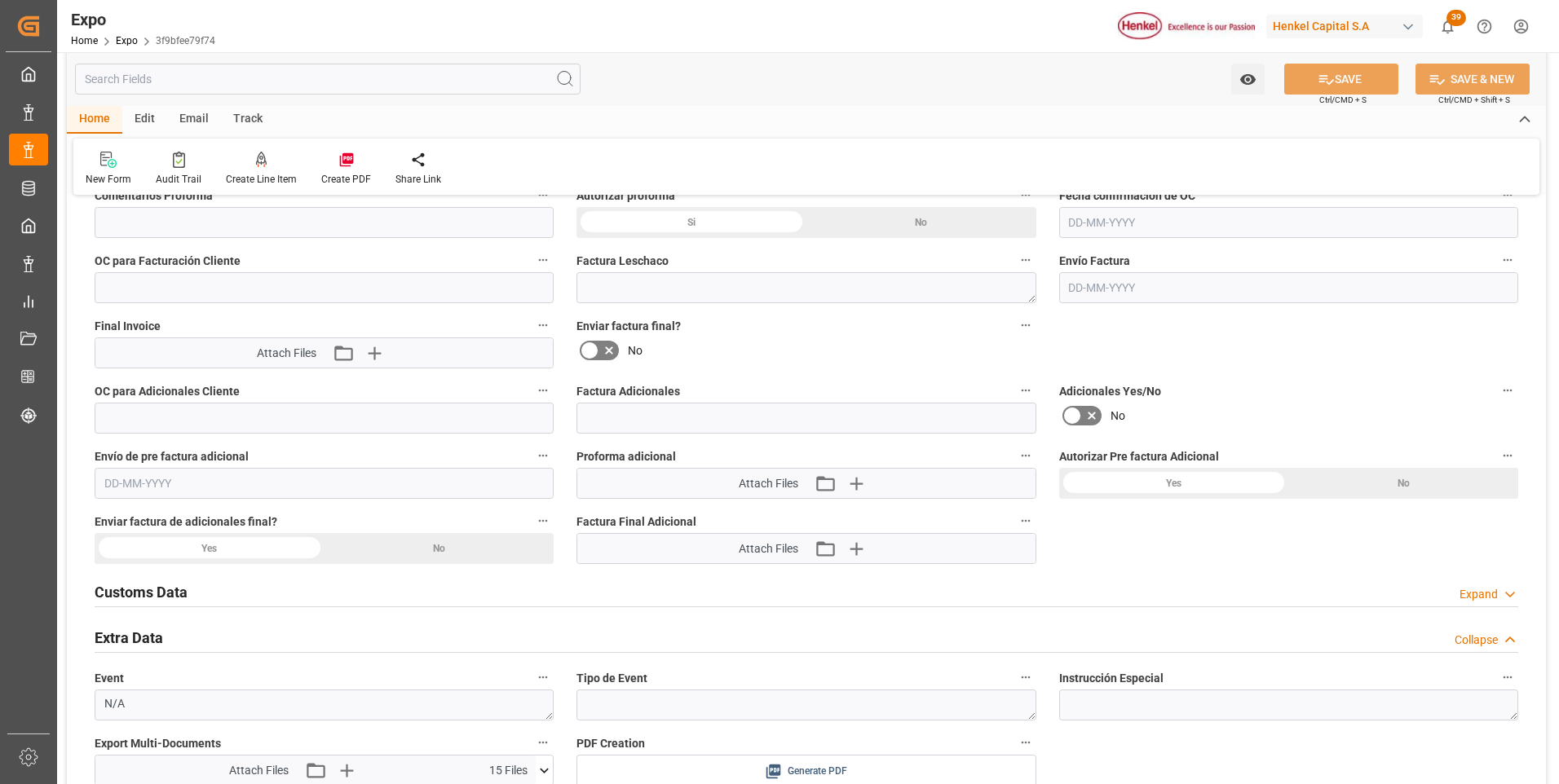
scroll to position [3179, 0]
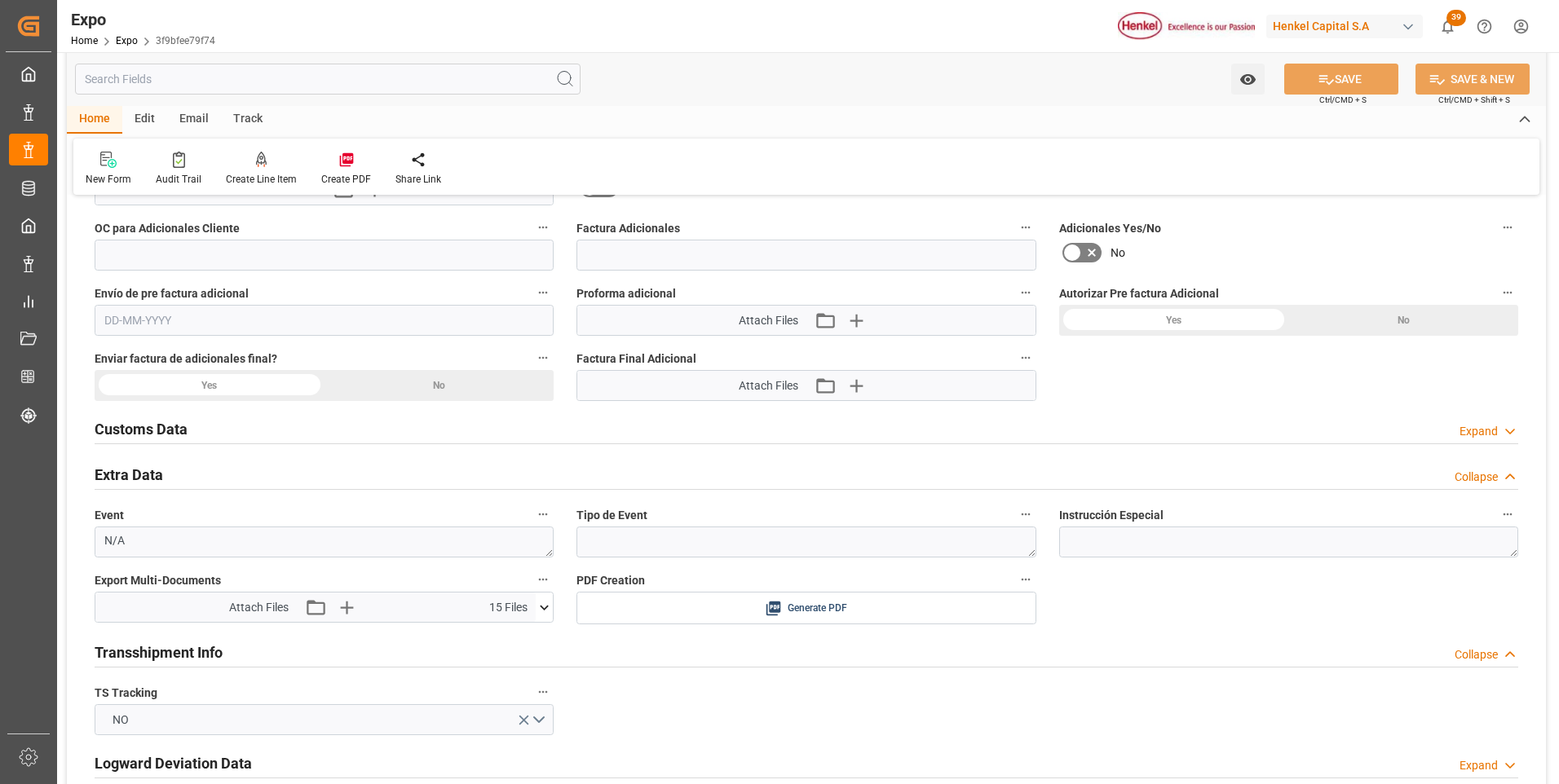
click at [543, 603] on icon at bounding box center [544, 608] width 17 height 17
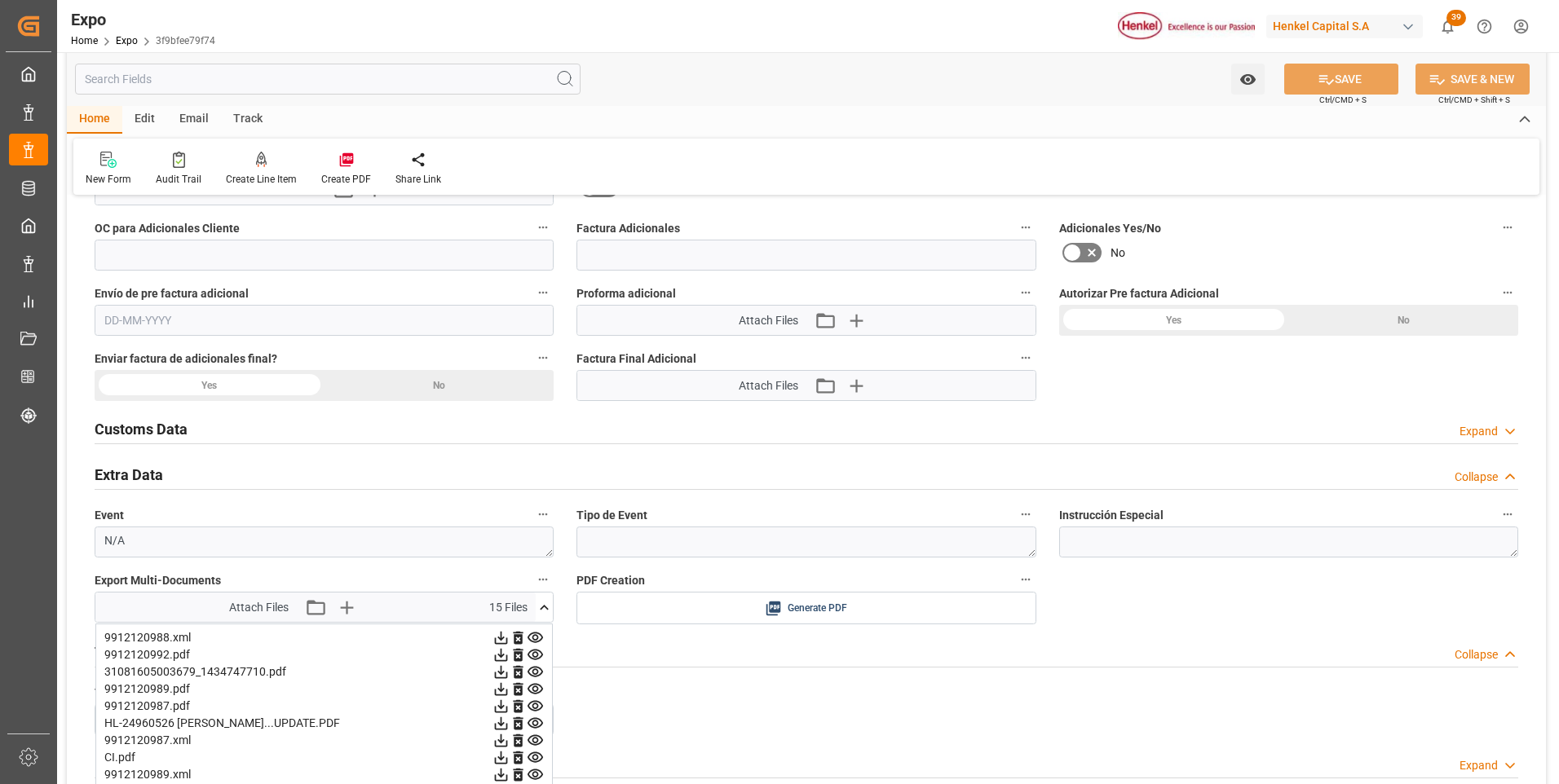
scroll to position [3343, 0]
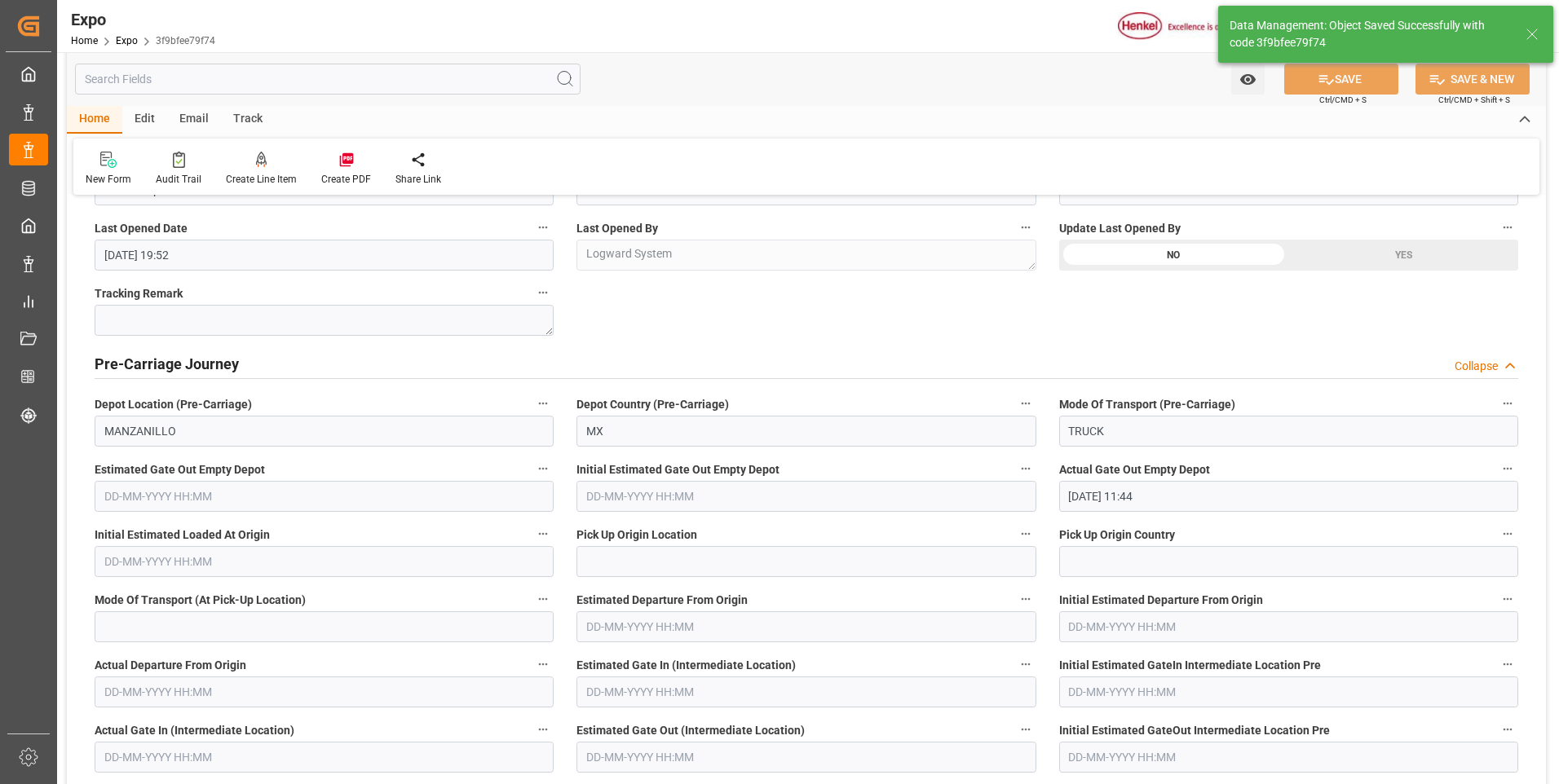
type textarea "[PERSON_NAME]"
type input "[DATE] 21:04"
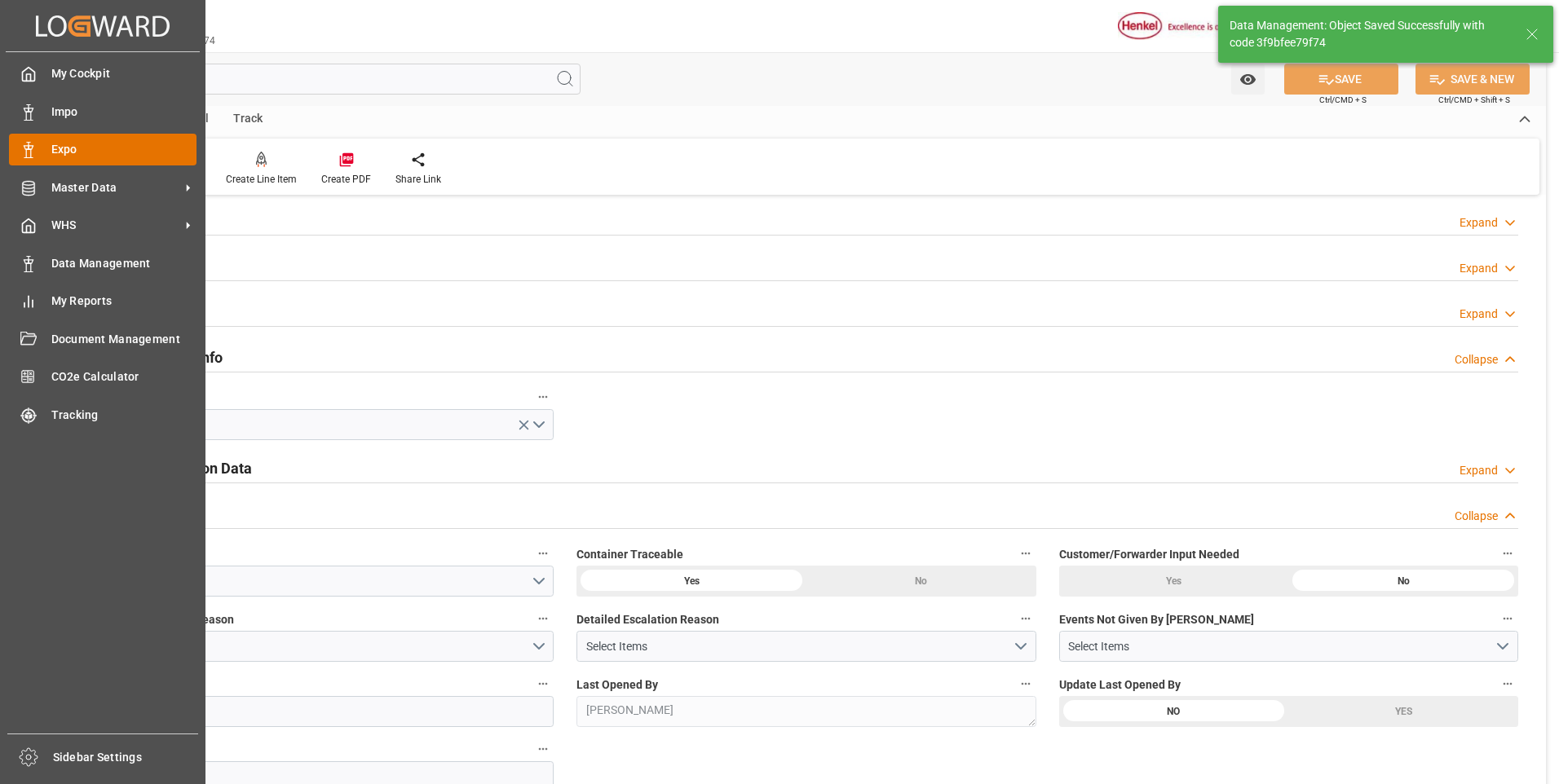
click at [47, 153] on div "Expo Expo" at bounding box center [102, 149] width 188 height 32
